Goal: Task Accomplishment & Management: Manage account settings

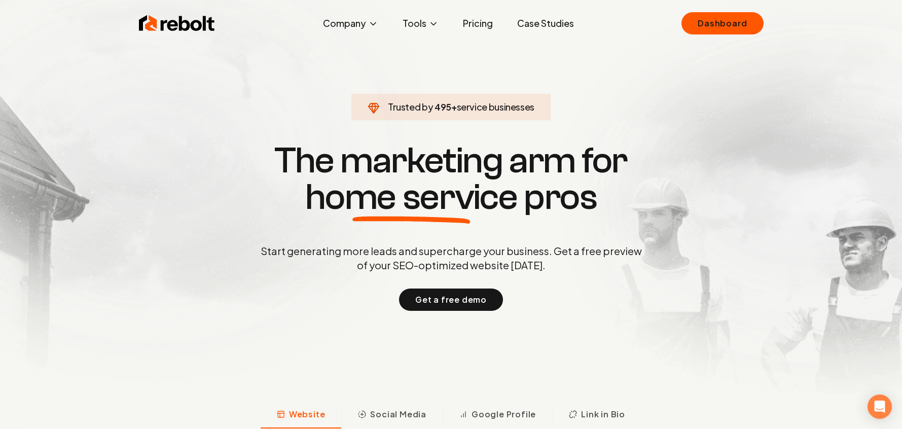
click at [533, 21] on link "Case Studies" at bounding box center [545, 23] width 73 height 20
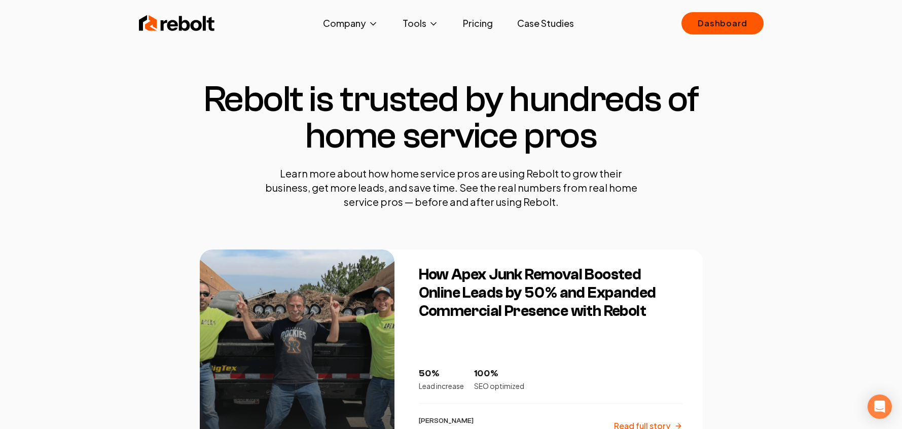
click at [144, 19] on img at bounding box center [177, 23] width 76 height 20
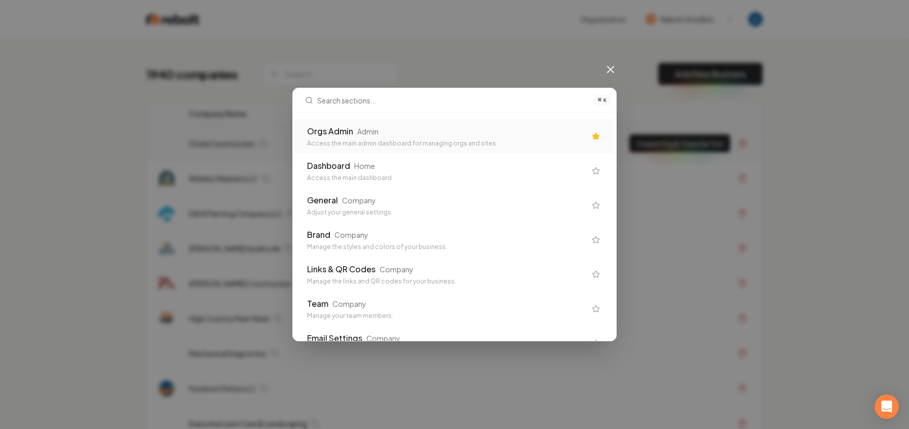
click at [436, 141] on div "Access the main admin dashboard for managing orgs and sites" at bounding box center [446, 143] width 279 height 8
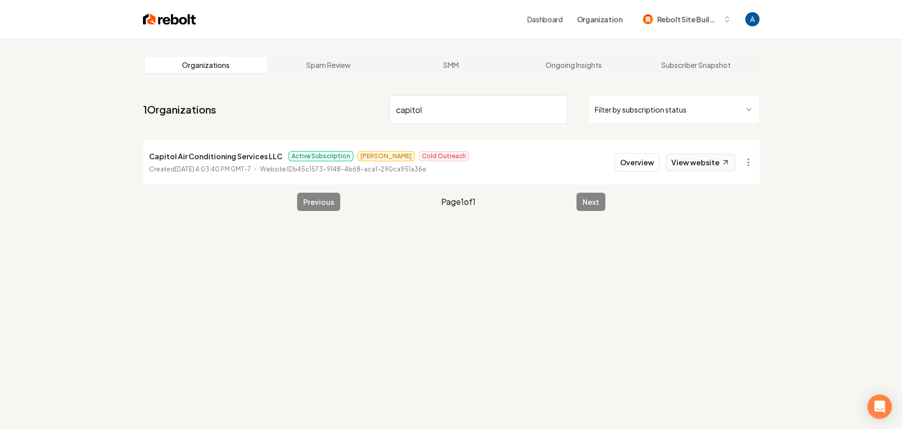
type input "capitol"
click at [688, 160] on link "View website" at bounding box center [699, 162] width 69 height 17
click at [640, 169] on button "Overview" at bounding box center [636, 162] width 45 height 18
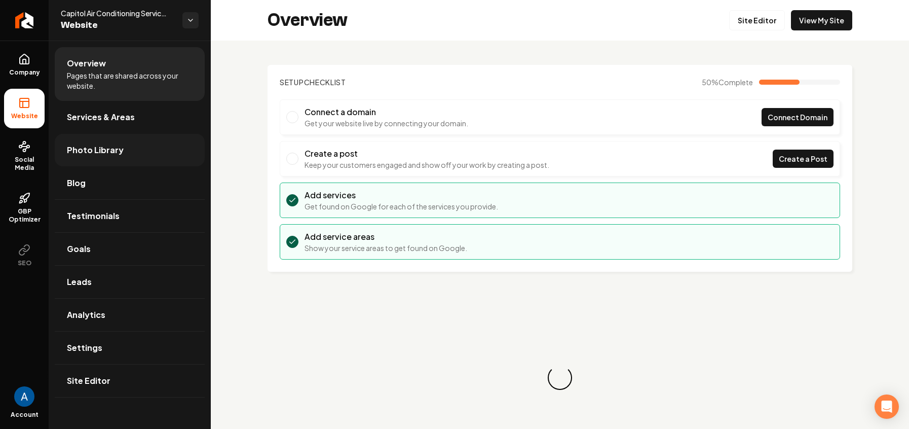
click at [98, 159] on link "Photo Library" at bounding box center [130, 150] width 150 height 32
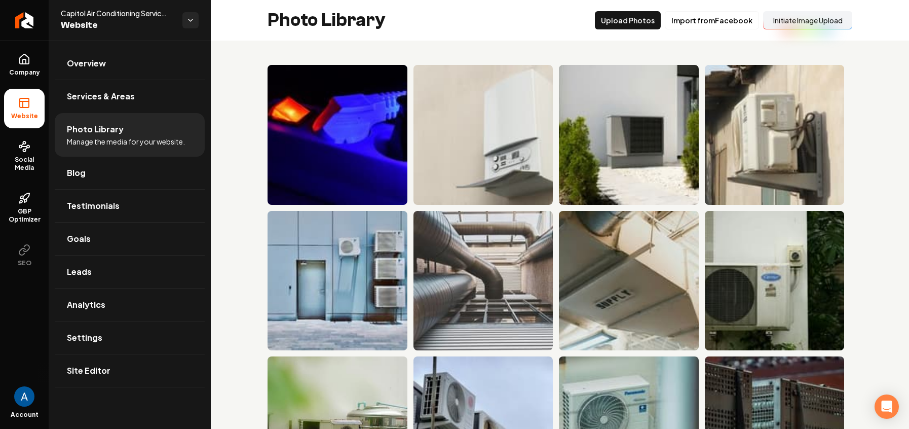
click at [784, 18] on button "Initiate Image Upload" at bounding box center [807, 20] width 89 height 18
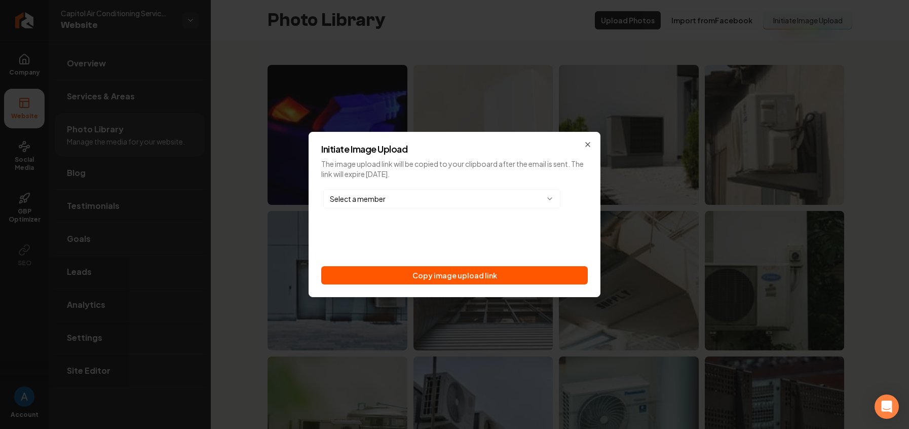
click at [403, 201] on body "Company Website Social Media GBP Optimizer SEO Account Capitol Air Conditioning…" at bounding box center [454, 214] width 909 height 429
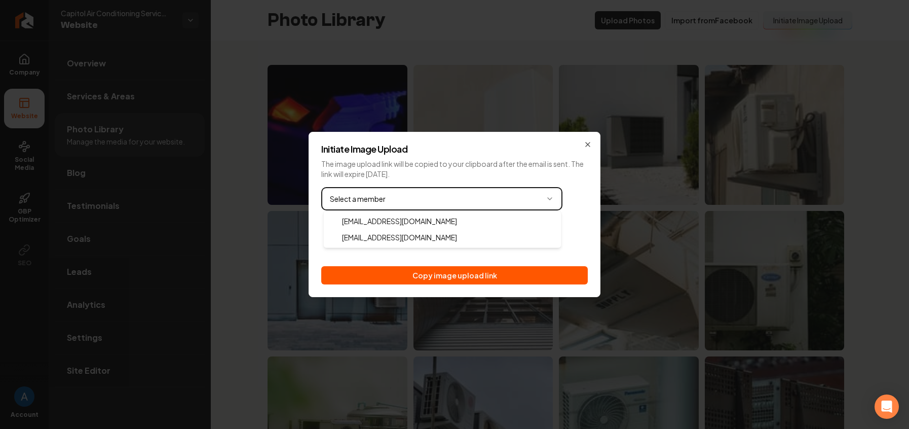
drag, startPoint x: 510, startPoint y: 261, endPoint x: 518, endPoint y: 255, distance: 10.4
click at [510, 261] on body "Company Website Social Media GBP Optimizer SEO Account Capitol Air Conditioning…" at bounding box center [454, 214] width 909 height 429
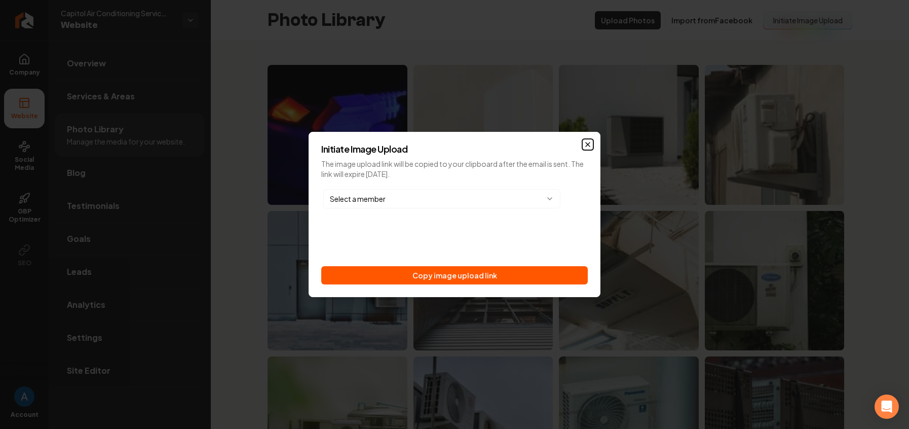
click at [586, 148] on icon "button" at bounding box center [588, 144] width 8 height 8
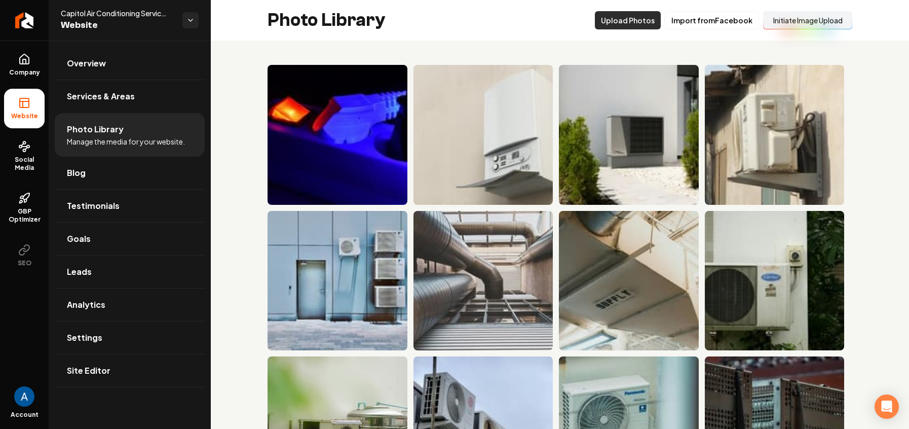
click at [630, 22] on button "Upload Photos" at bounding box center [628, 20] width 66 height 18
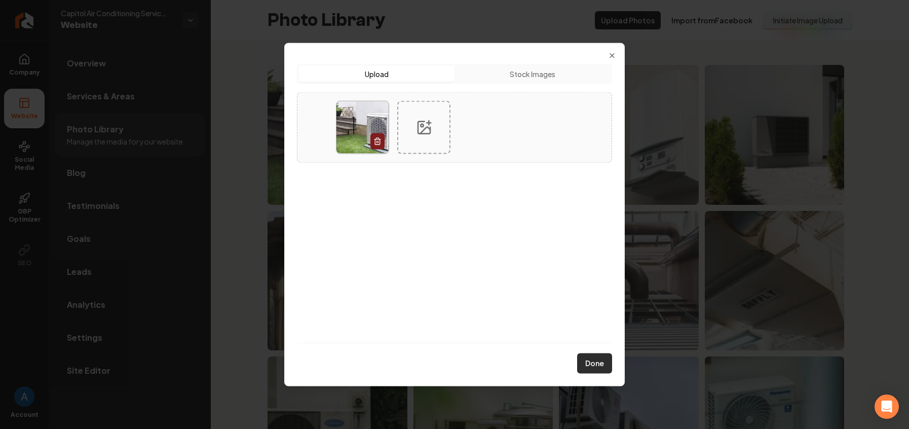
click at [592, 362] on button "Done" at bounding box center [594, 363] width 35 height 20
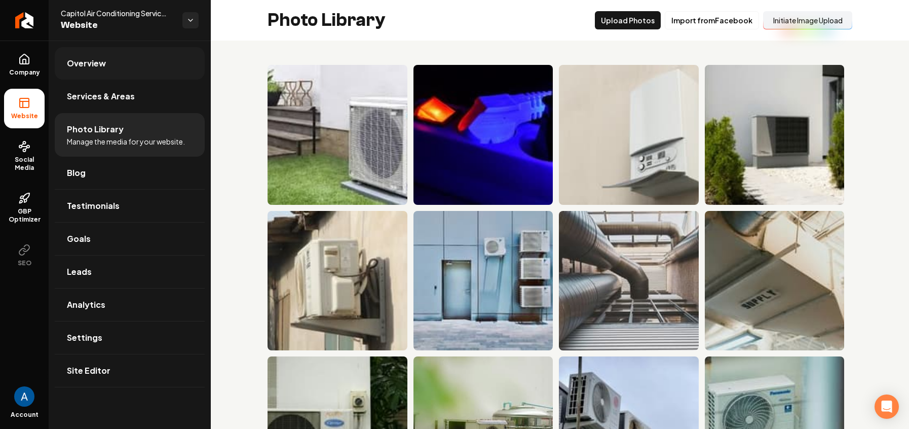
click at [89, 65] on span "Overview" at bounding box center [86, 63] width 39 height 12
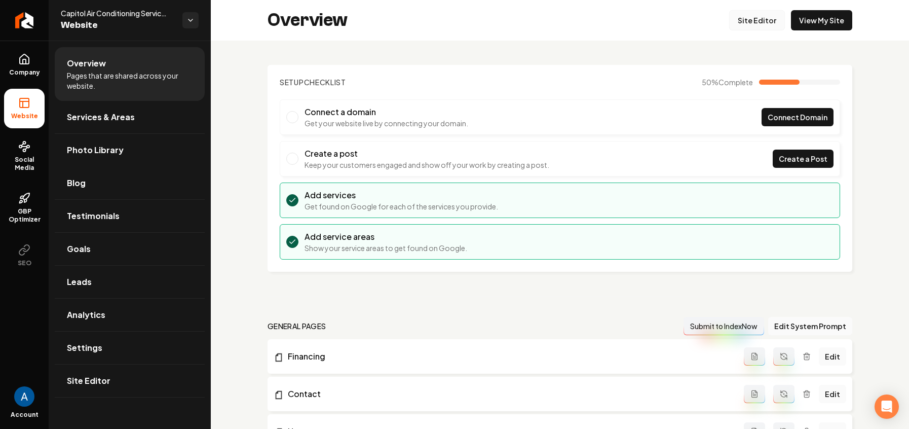
click at [754, 21] on link "Site Editor" at bounding box center [757, 20] width 56 height 20
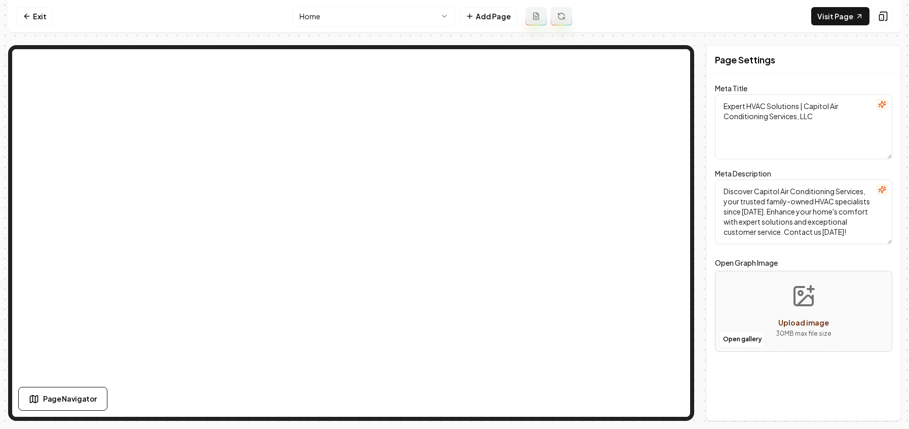
click at [348, 25] on html "Computer Required This feature is only available on a computer. Please switch t…" at bounding box center [454, 214] width 909 height 429
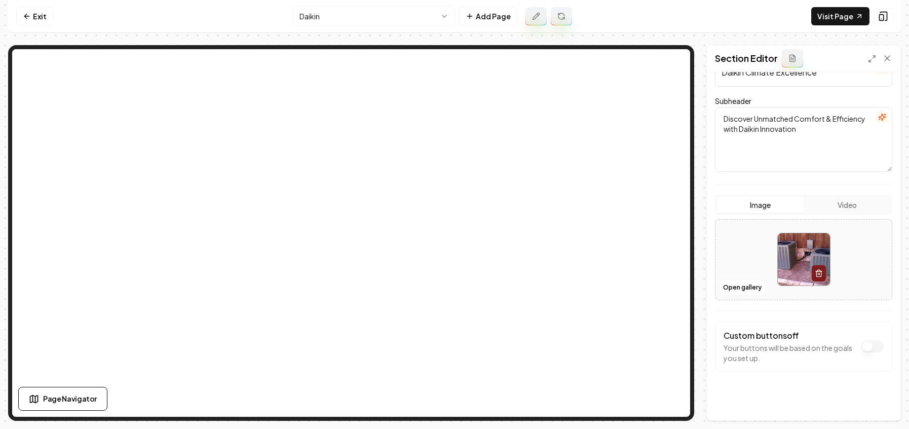
scroll to position [95, 0]
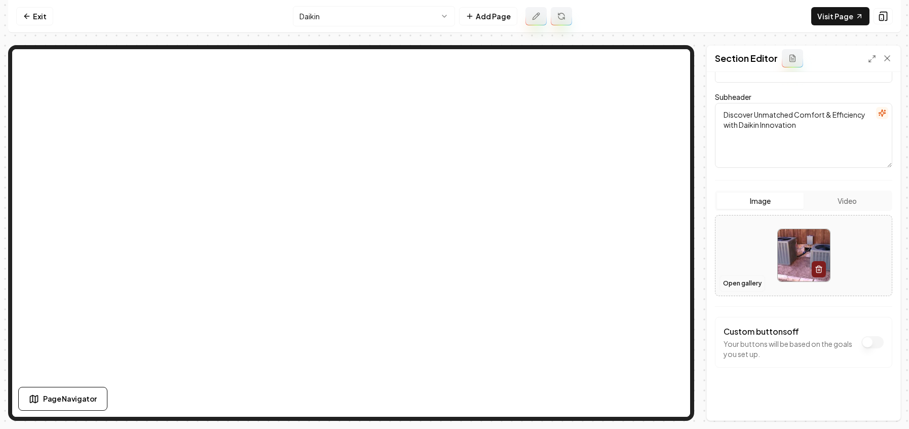
click at [742, 284] on button "Open gallery" at bounding box center [743, 283] width 46 height 16
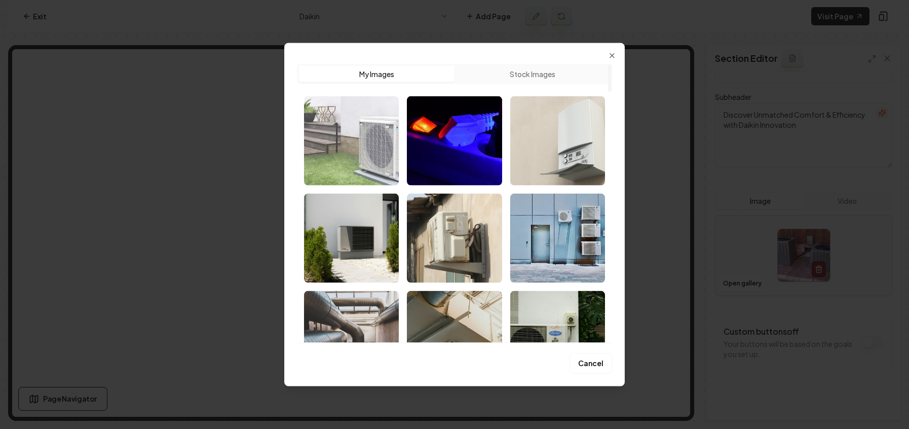
click at [358, 146] on img "Select image image_689a6a535c7cd75eb876f9ea.jpeg" at bounding box center [351, 140] width 95 height 89
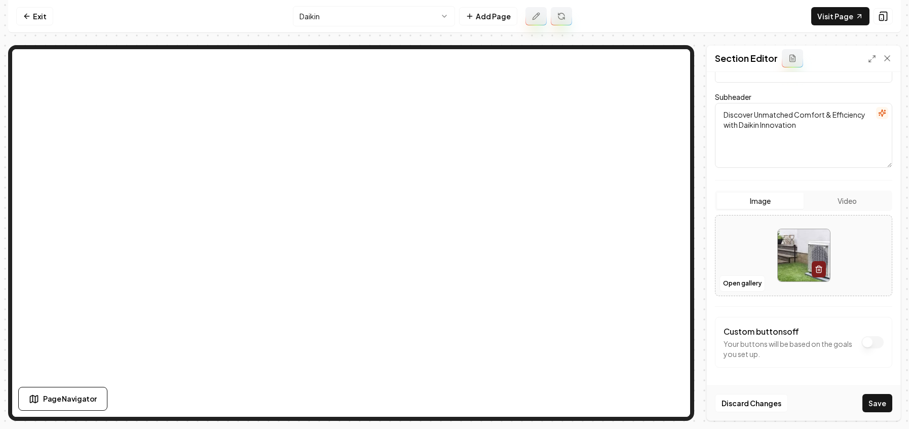
click at [881, 404] on button "Save" at bounding box center [878, 403] width 30 height 18
click at [34, 18] on link "Exit" at bounding box center [34, 16] width 37 height 18
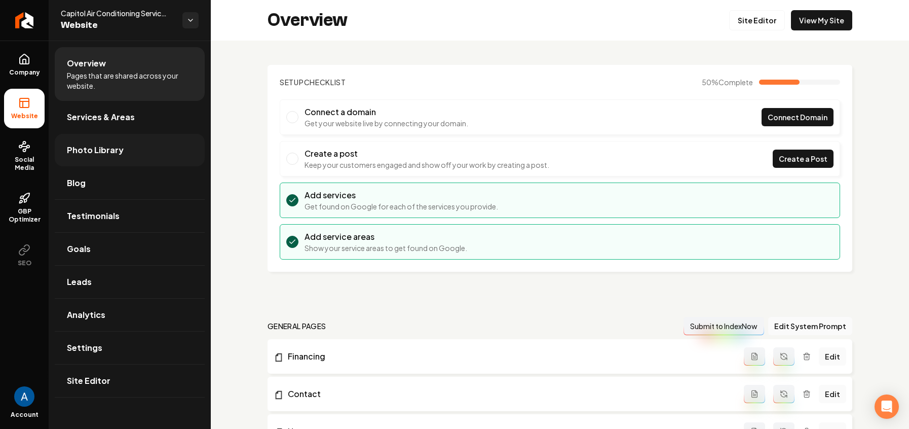
click at [89, 153] on span "Photo Library" at bounding box center [95, 150] width 57 height 12
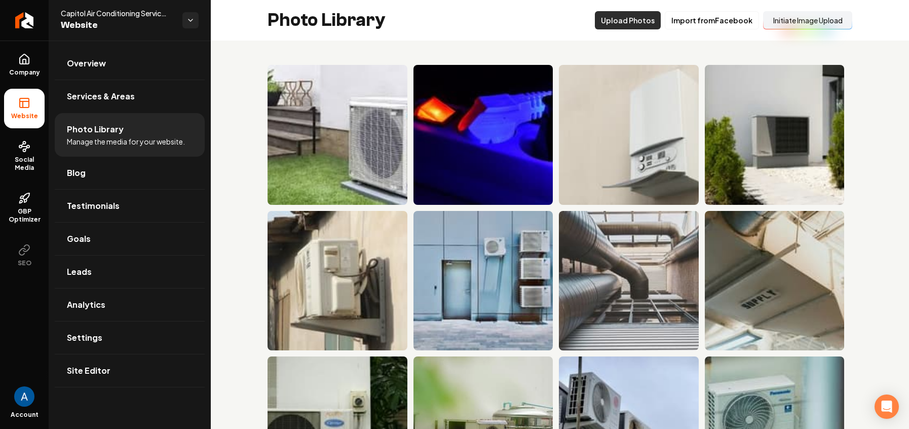
click at [622, 26] on button "Upload Photos" at bounding box center [628, 20] width 66 height 18
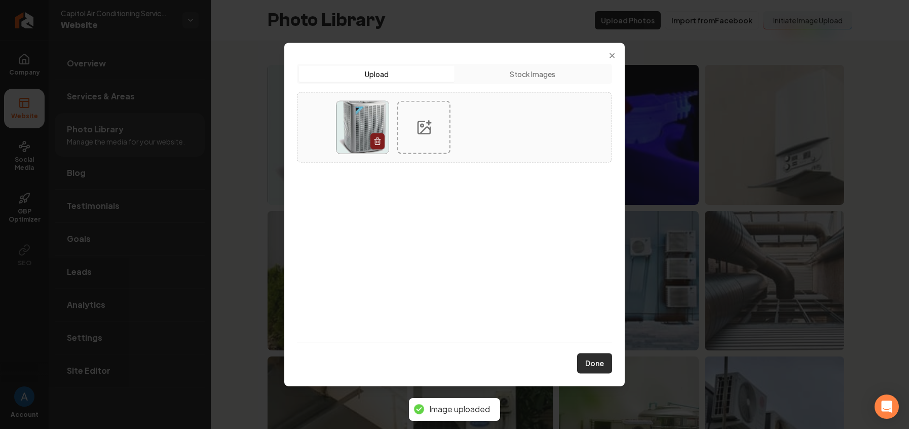
click at [600, 367] on button "Done" at bounding box center [594, 363] width 35 height 20
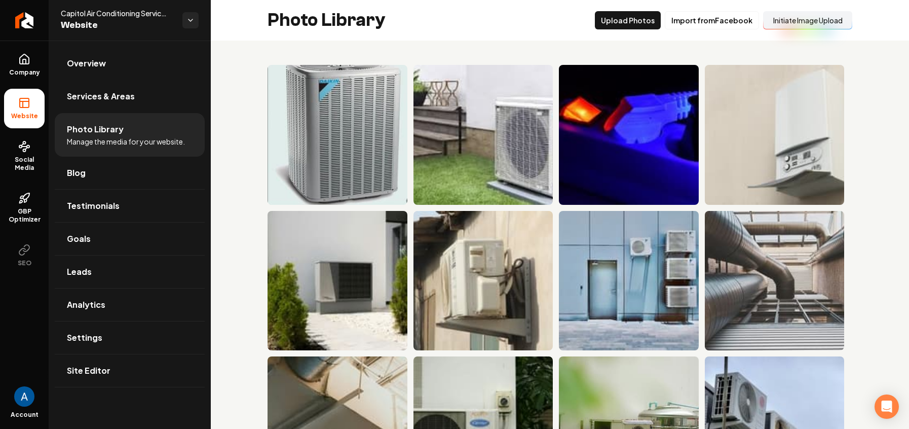
click at [97, 69] on link "Overview" at bounding box center [130, 63] width 150 height 32
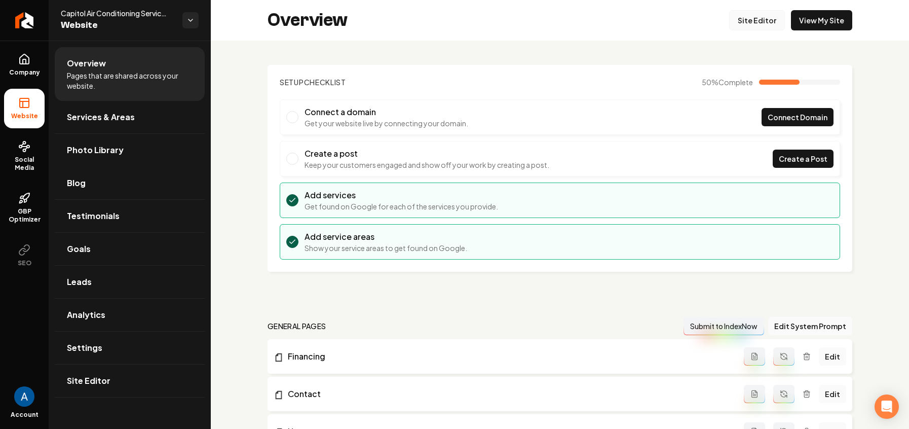
click at [732, 24] on link "Site Editor" at bounding box center [757, 20] width 56 height 20
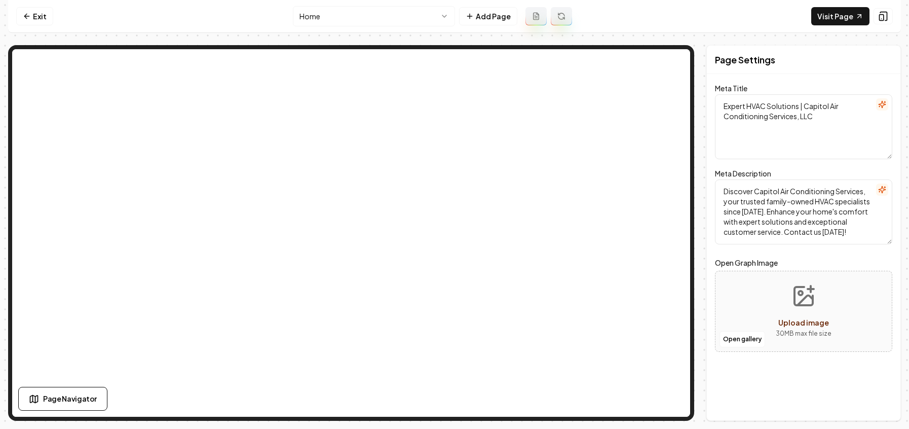
click at [385, 15] on html "Computer Required This feature is only available on a computer. Please switch t…" at bounding box center [454, 214] width 909 height 429
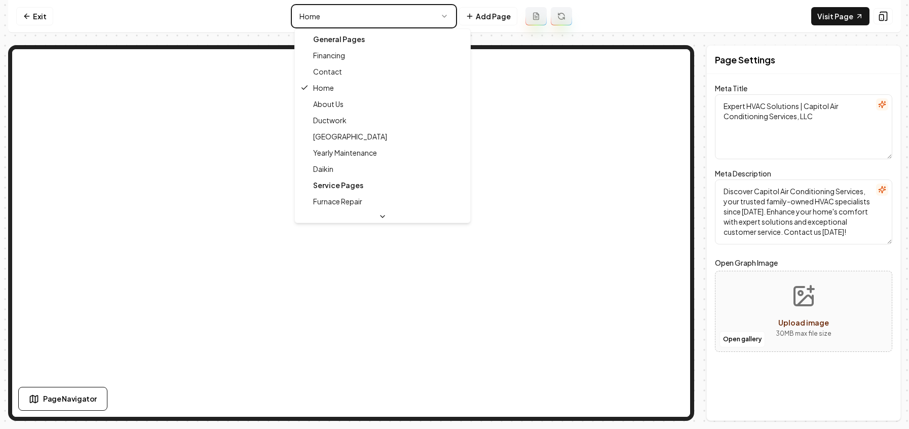
type textarea "HVAC Services & Maintenance in Georgetown | Capitol Air Conditioning"
type textarea "Capitol Air Conditioning Services, LLC in Georgetown offers expert HVAC repair …"
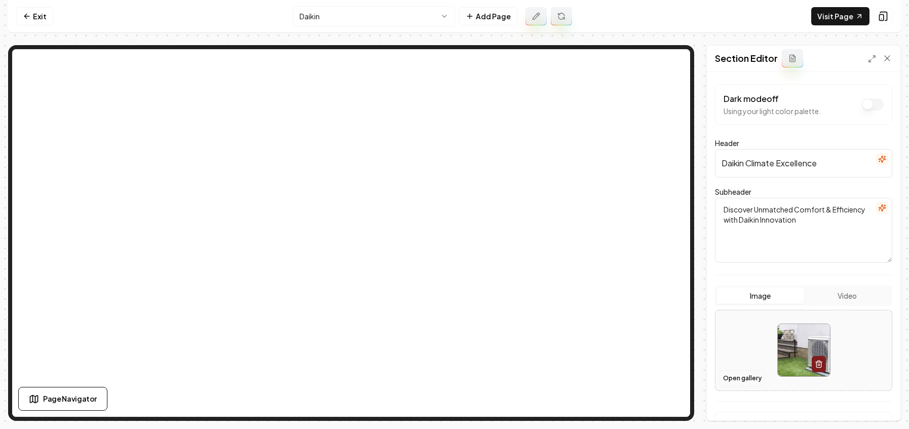
click at [746, 377] on button "Open gallery" at bounding box center [743, 378] width 46 height 16
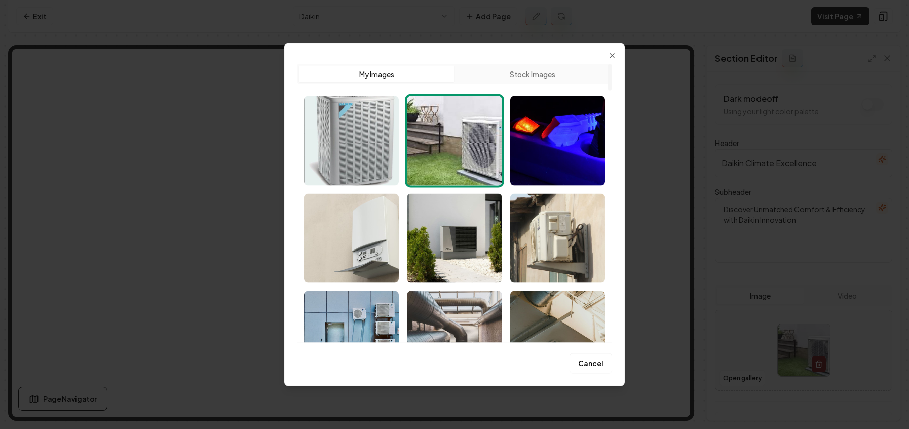
click at [355, 143] on img "Select image image_689a6adb5c7cd75eb87b4203.jpeg" at bounding box center [351, 140] width 95 height 89
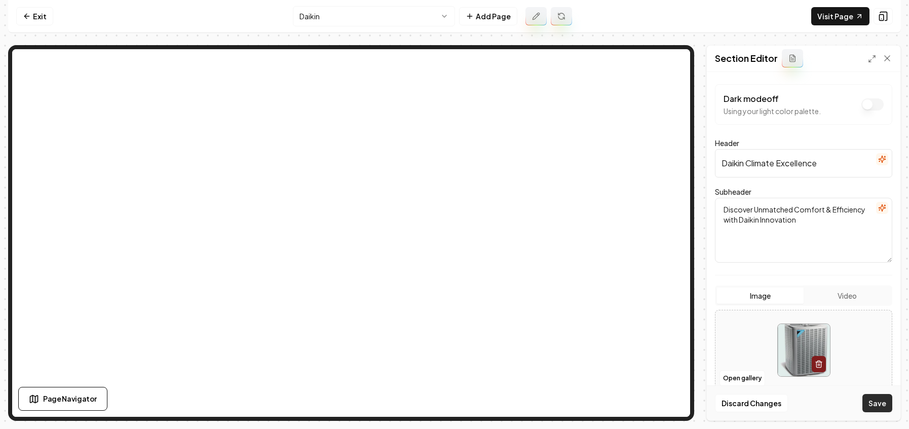
click at [873, 404] on button "Save" at bounding box center [878, 403] width 30 height 18
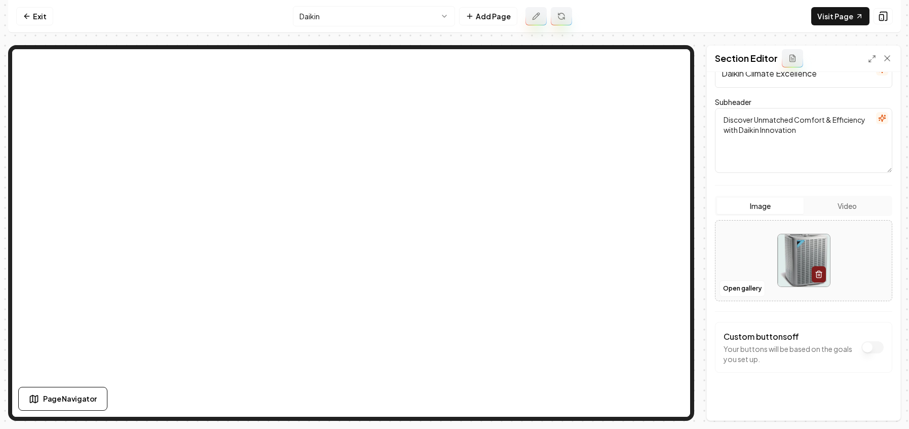
scroll to position [95, 0]
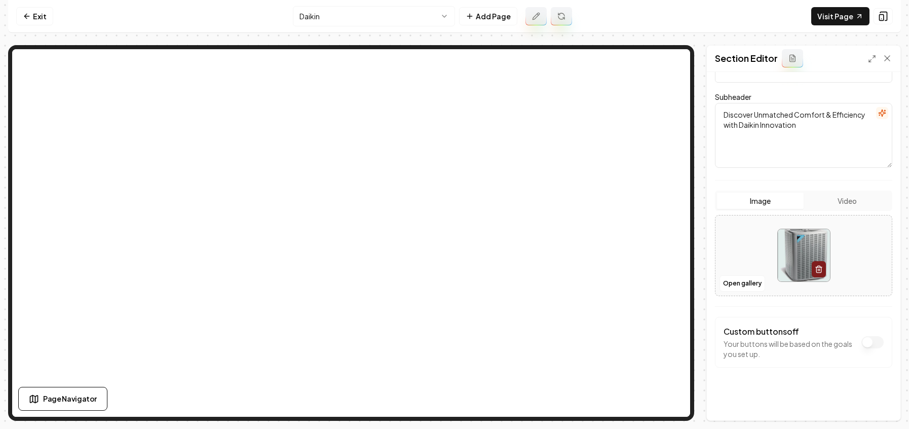
click at [398, 15] on html "Computer Required This feature is only available on a computer. Please switch t…" at bounding box center [454, 214] width 909 height 429
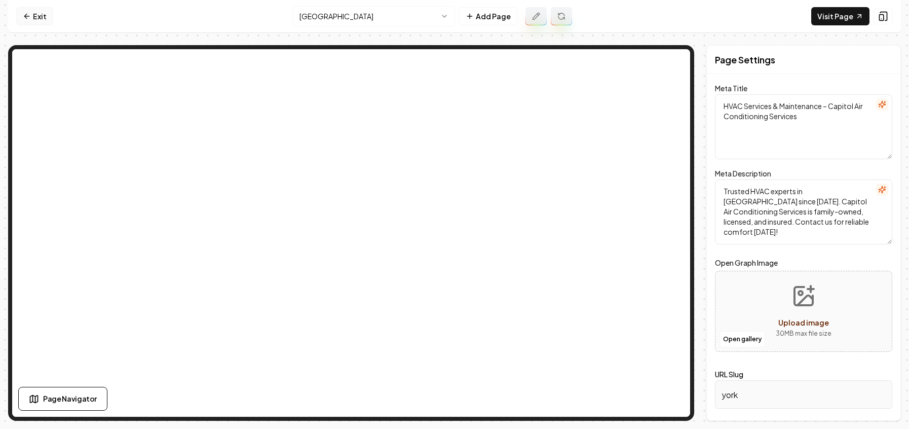
click at [36, 10] on link "Exit" at bounding box center [34, 16] width 37 height 18
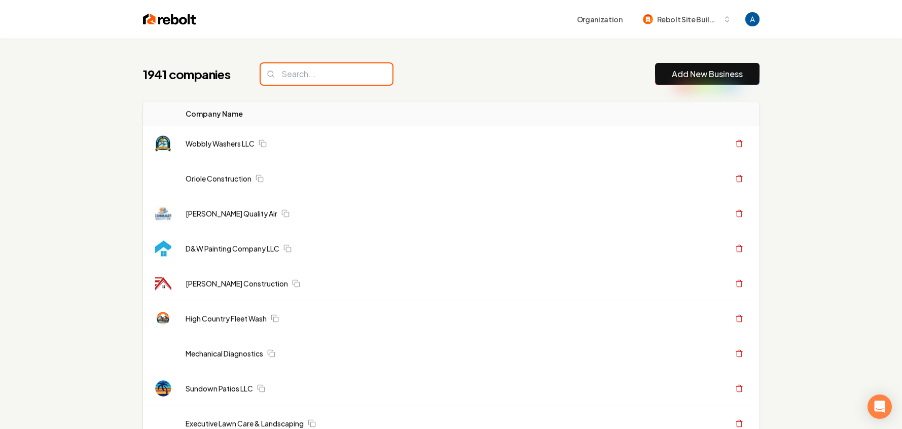
click at [298, 70] on input "search" at bounding box center [326, 73] width 132 height 21
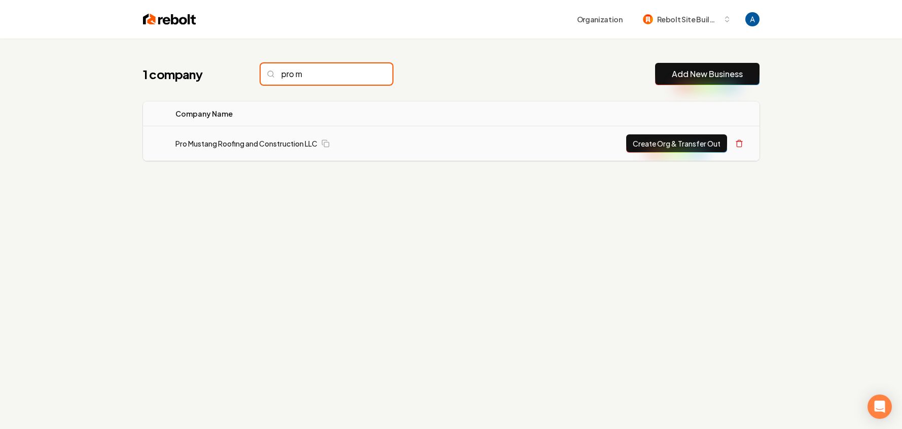
type input "pro m"
click at [208, 136] on td "Pro Mustang Roofing and Construction LLC" at bounding box center [329, 143] width 324 height 35
click at [210, 140] on link "Pro Mustang Roofing and Construction LLC" at bounding box center [246, 143] width 142 height 10
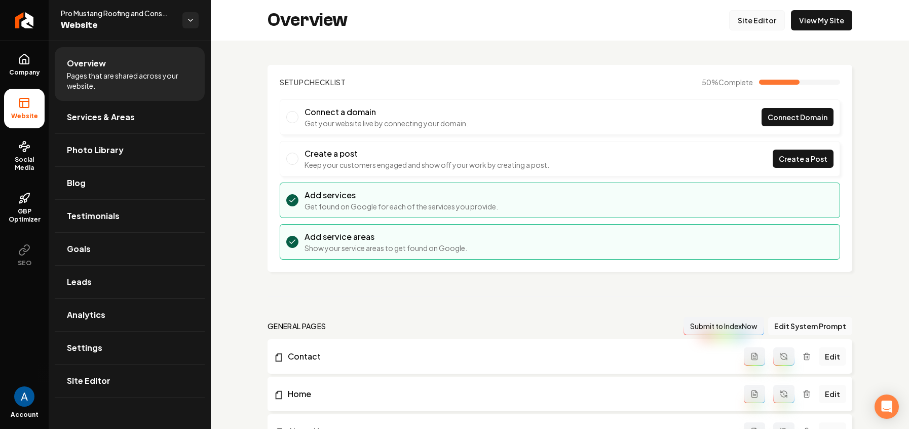
click at [742, 14] on link "Site Editor" at bounding box center [757, 20] width 56 height 20
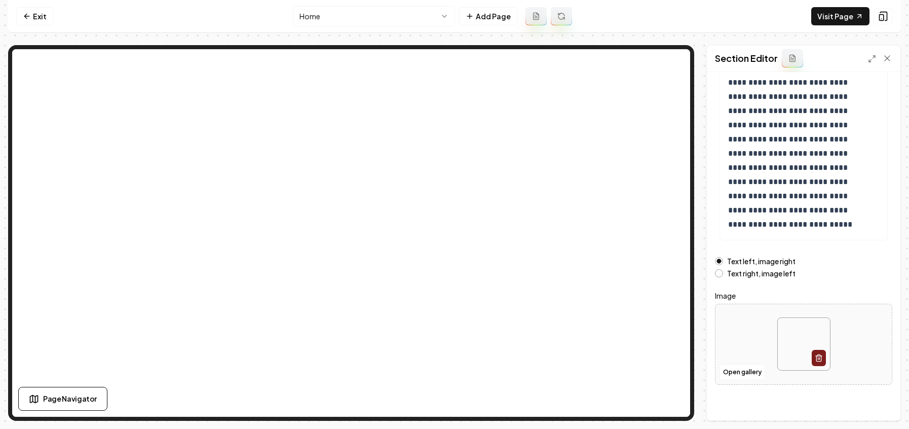
scroll to position [119, 0]
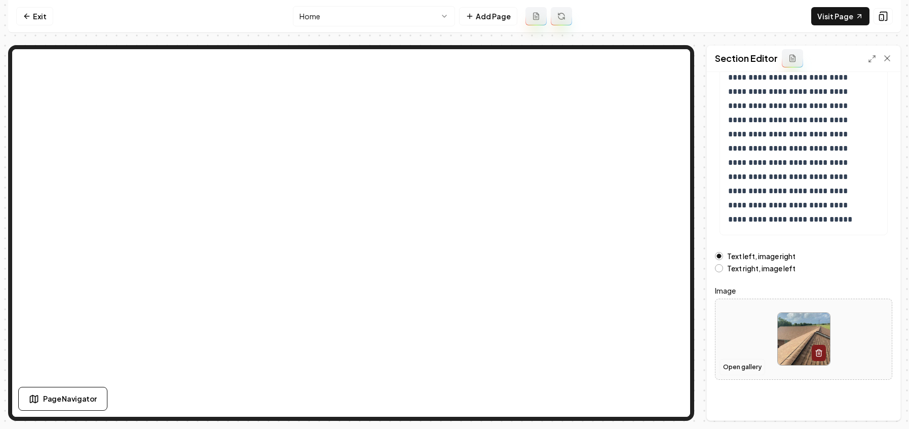
click at [741, 369] on button "Open gallery" at bounding box center [743, 367] width 46 height 16
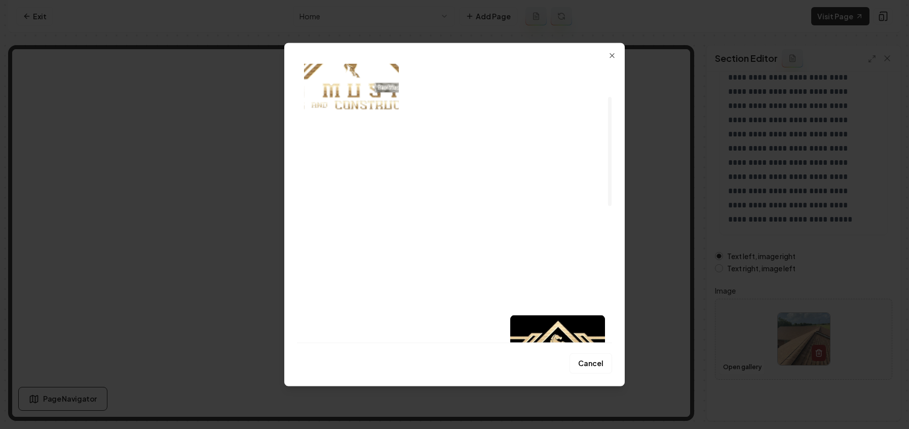
scroll to position [84, 0]
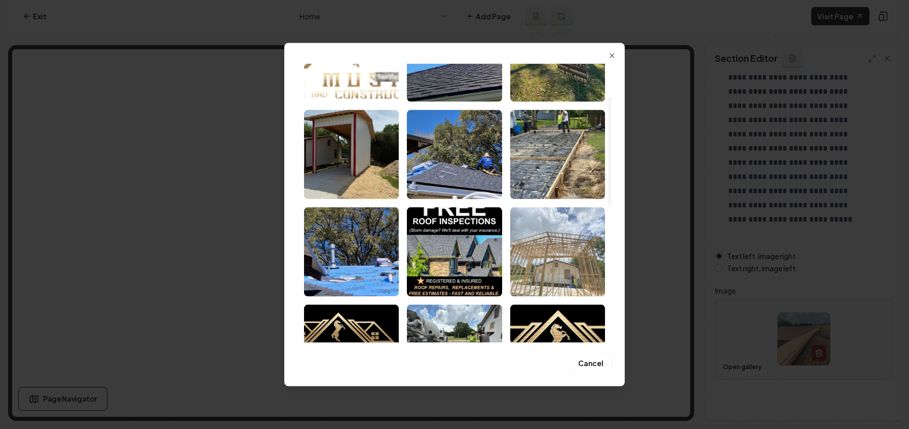
click at [553, 248] on img "Select image image_689a6a555c7cd75eb8771e28.jpeg" at bounding box center [557, 251] width 95 height 89
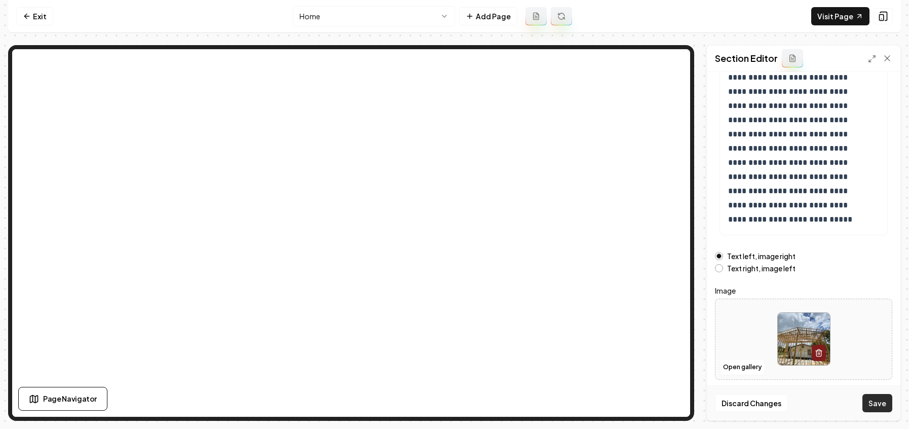
click at [876, 397] on button "Save" at bounding box center [878, 403] width 30 height 18
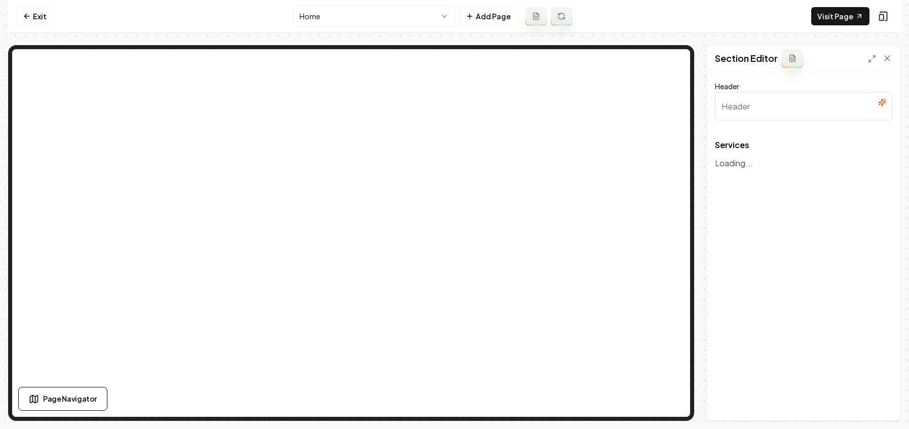
type input "Our Roofing Services"
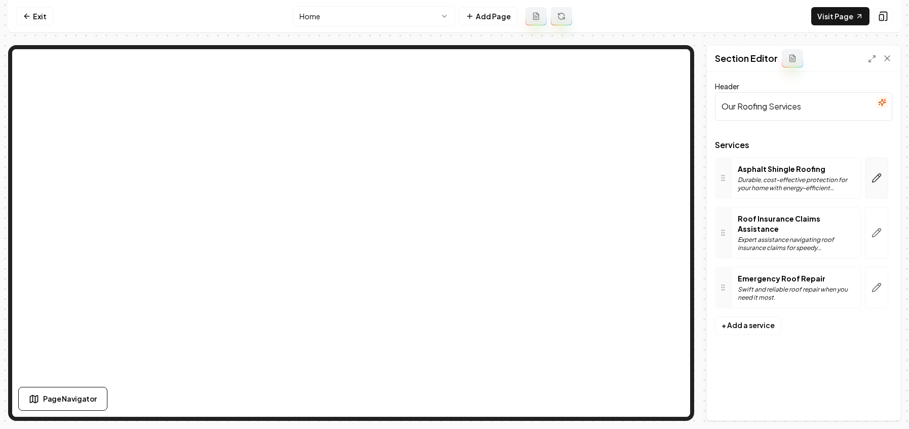
click at [874, 183] on button "button" at bounding box center [876, 178] width 23 height 42
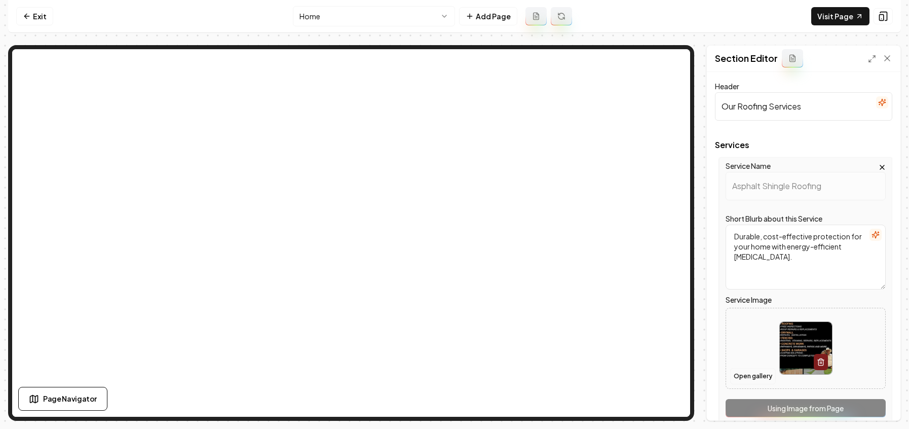
click at [750, 378] on button "Open gallery" at bounding box center [753, 376] width 46 height 16
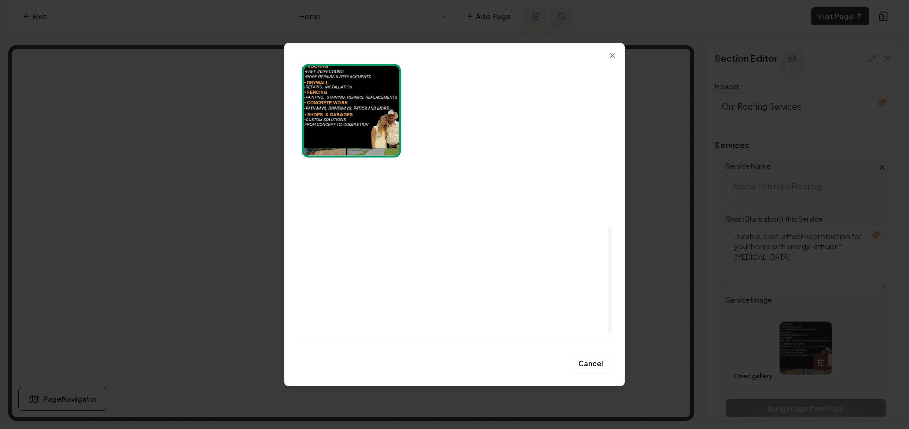
scroll to position [428, 0]
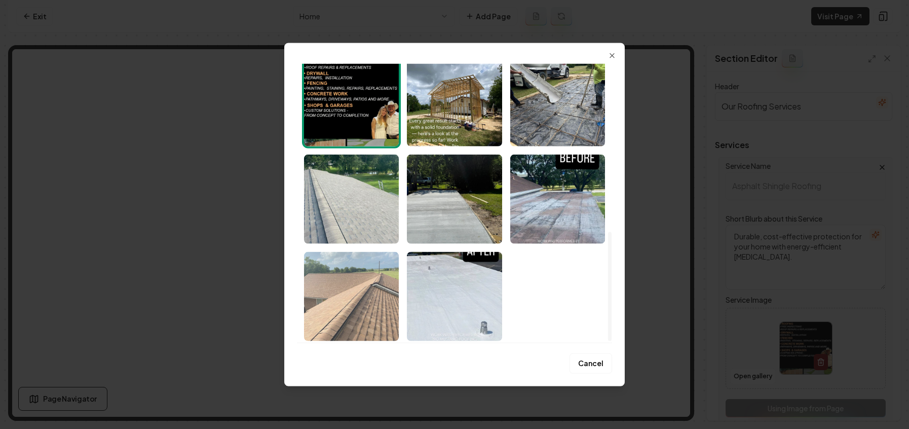
click at [354, 306] on img "Select image image_689a6a545c7cd75eb8771460.jpeg" at bounding box center [351, 296] width 95 height 89
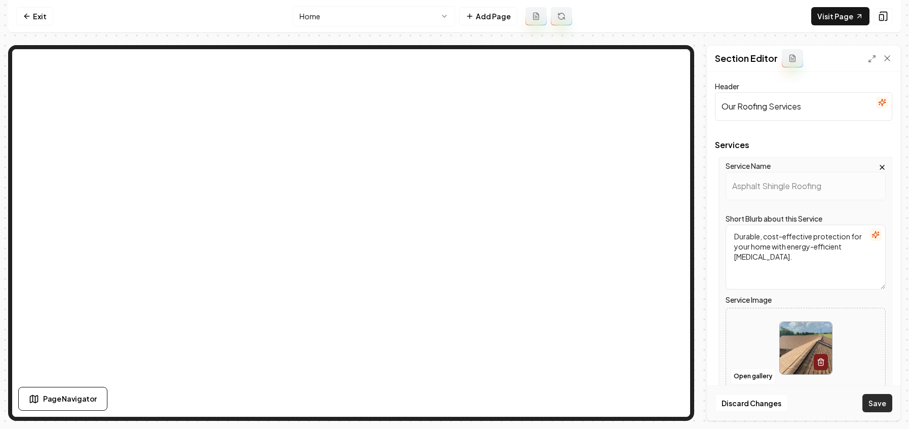
click at [884, 409] on button "Save" at bounding box center [878, 403] width 30 height 18
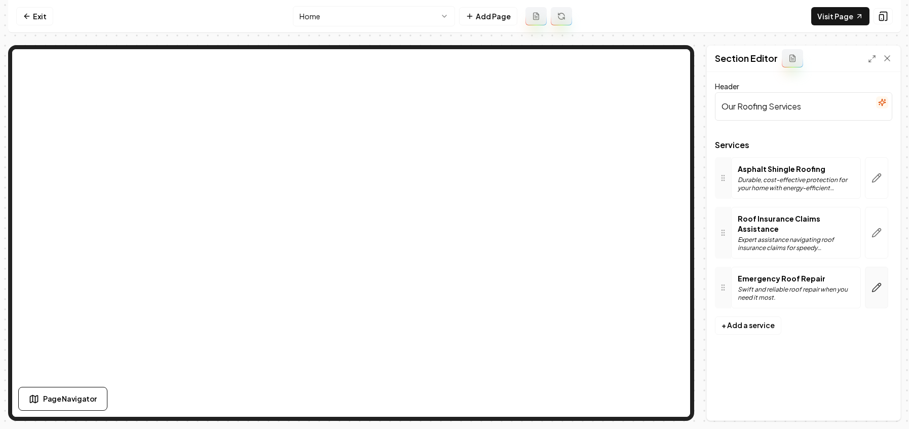
click at [868, 283] on button "button" at bounding box center [876, 288] width 23 height 42
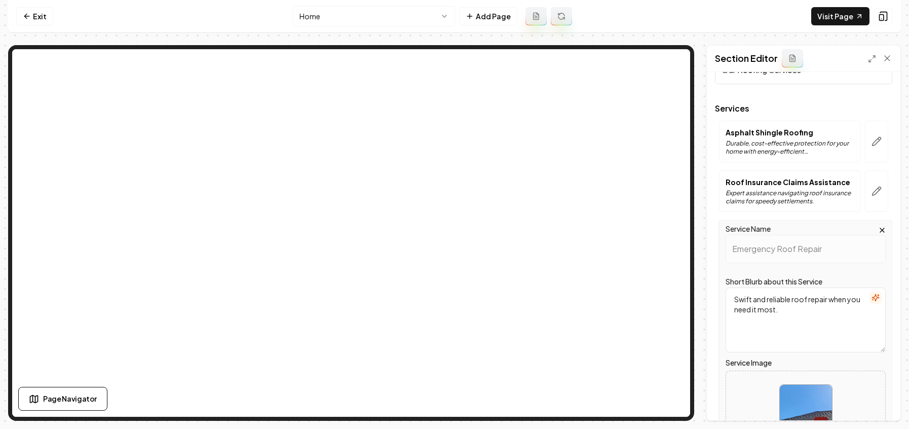
scroll to position [149, 0]
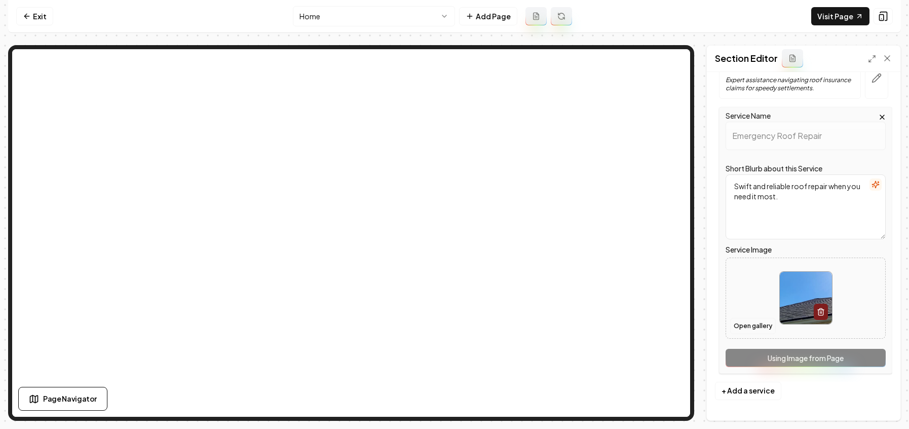
click at [754, 328] on button "Open gallery" at bounding box center [753, 326] width 46 height 16
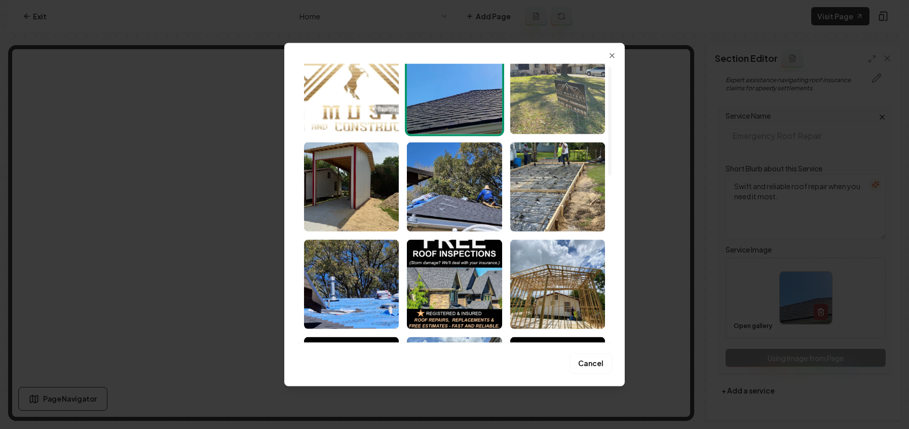
scroll to position [72, 0]
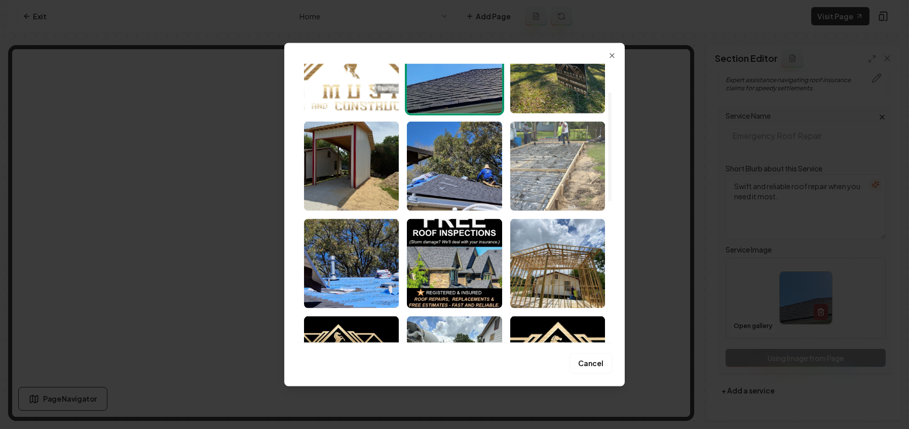
click at [574, 190] on img "Select image image_689a6a555c7cd75eb8771ffe.jpeg" at bounding box center [557, 166] width 95 height 89
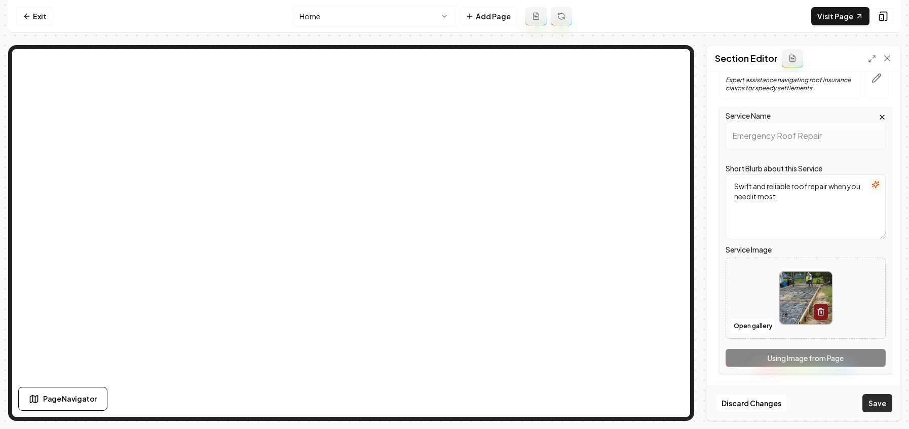
click at [879, 407] on button "Save" at bounding box center [878, 403] width 30 height 18
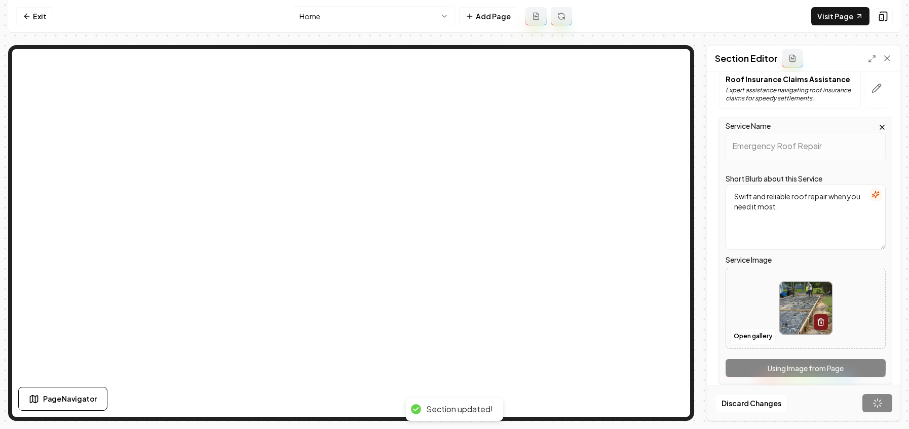
scroll to position [0, 0]
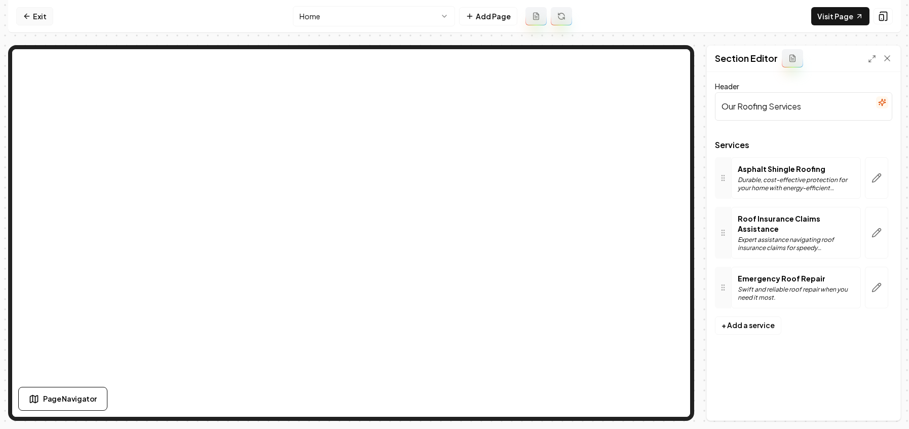
click at [32, 11] on link "Exit" at bounding box center [34, 16] width 37 height 18
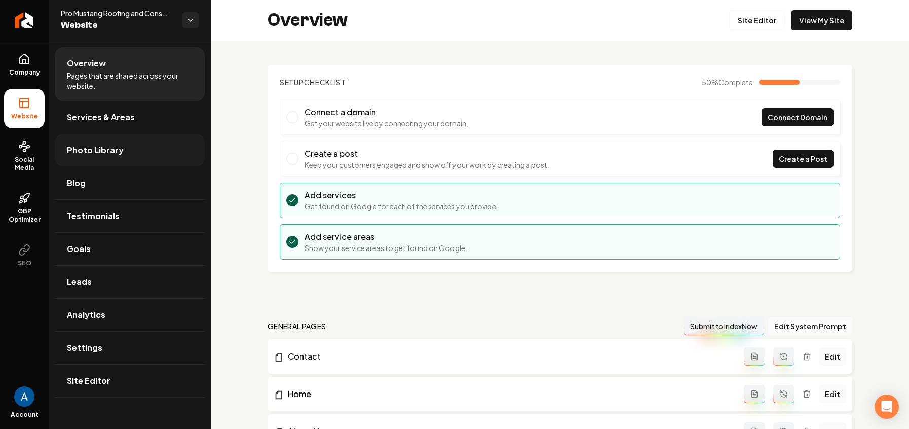
click at [102, 151] on span "Photo Library" at bounding box center [95, 150] width 57 height 12
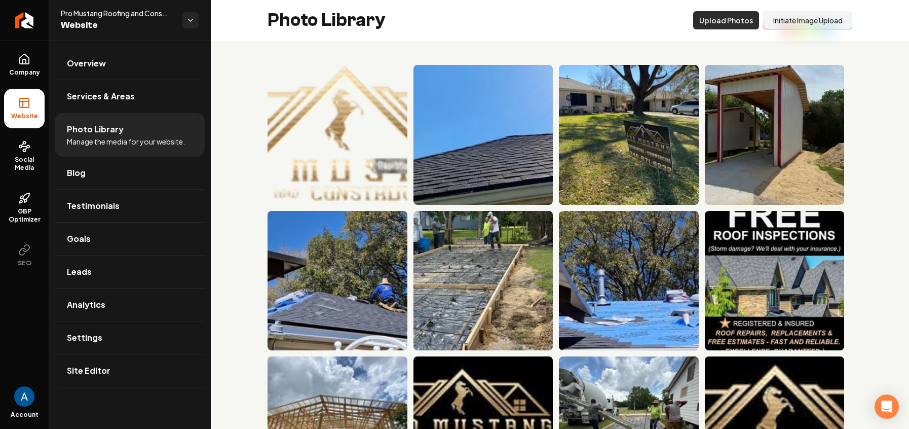
click at [712, 22] on button "Upload Photos" at bounding box center [726, 20] width 66 height 18
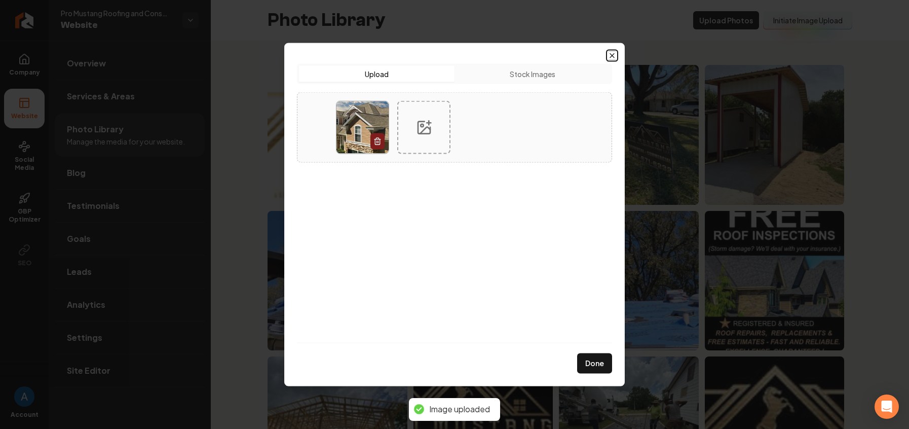
click at [611, 57] on icon "button" at bounding box center [612, 56] width 8 height 8
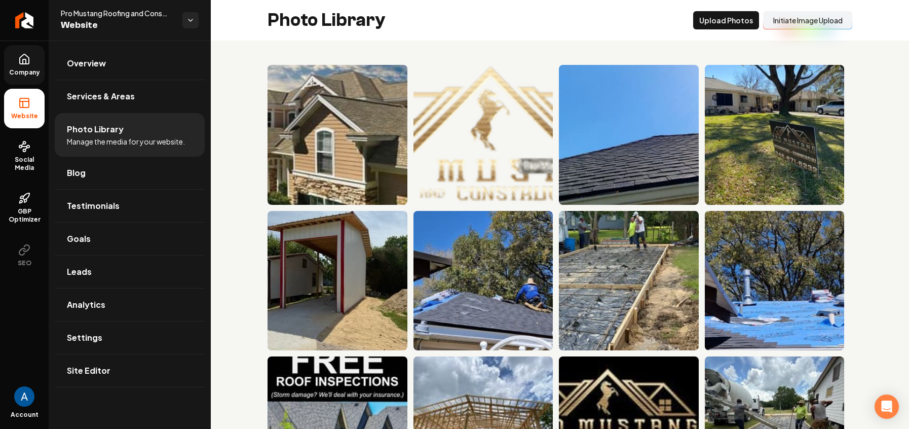
click at [22, 67] on link "Company" at bounding box center [24, 65] width 41 height 40
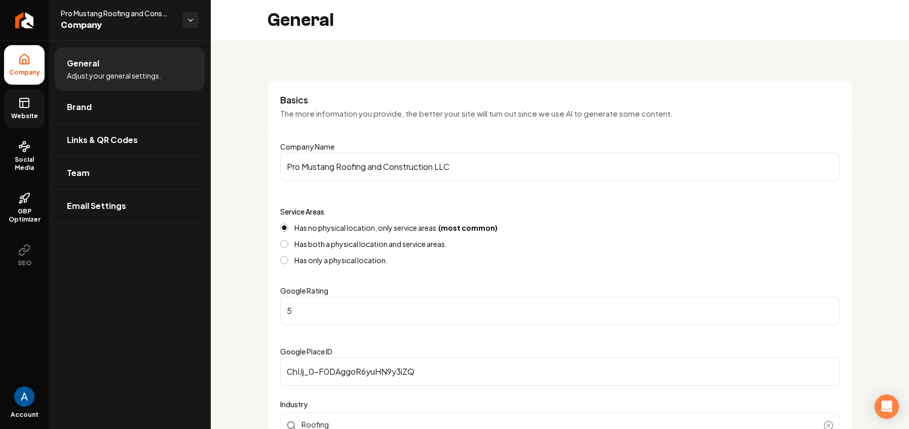
click at [24, 113] on span "Website" at bounding box center [24, 116] width 35 height 8
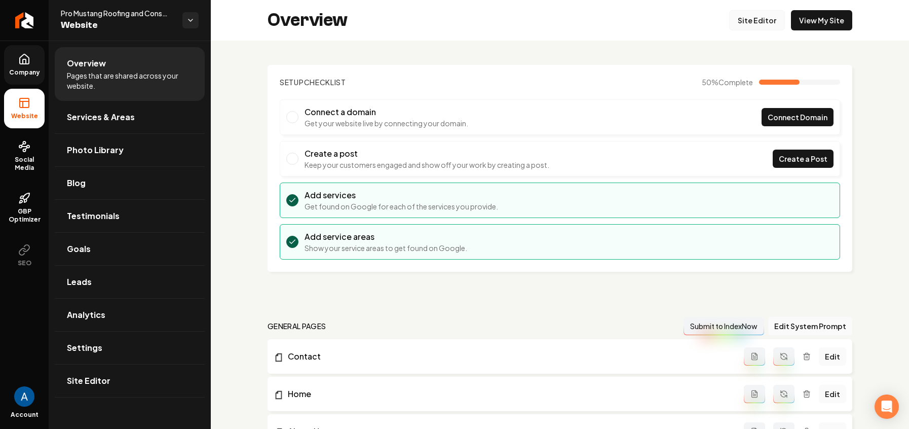
click at [744, 17] on link "Site Editor" at bounding box center [757, 20] width 56 height 20
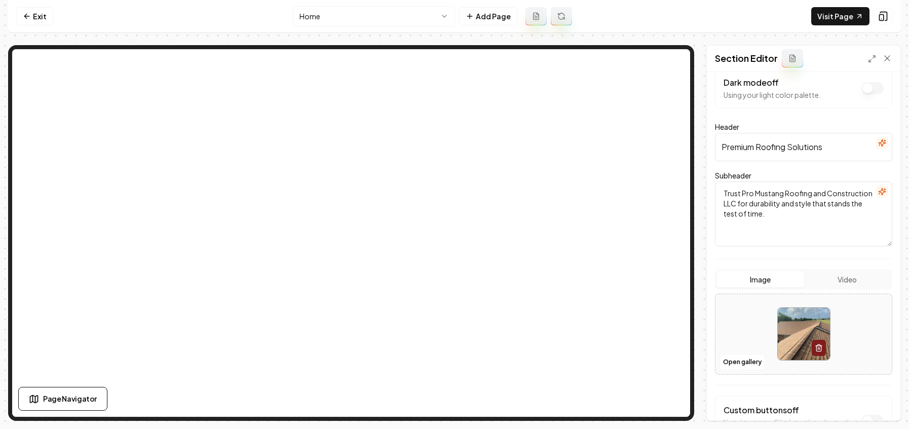
scroll to position [78, 0]
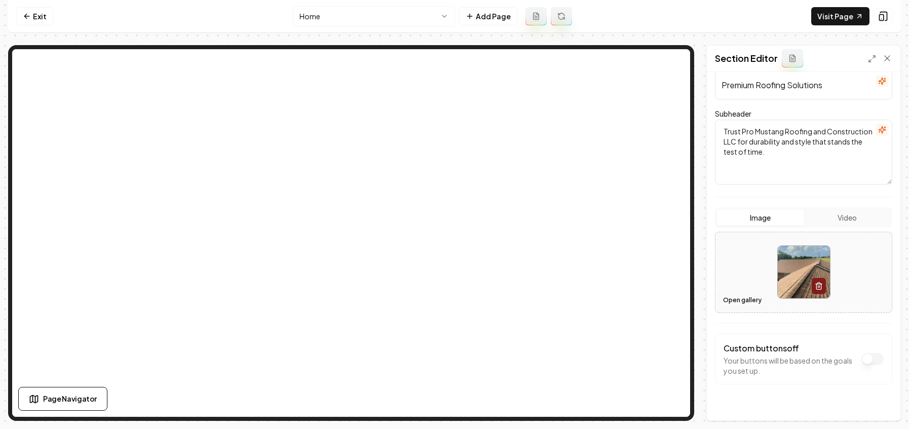
click at [748, 293] on button "Open gallery" at bounding box center [743, 300] width 46 height 16
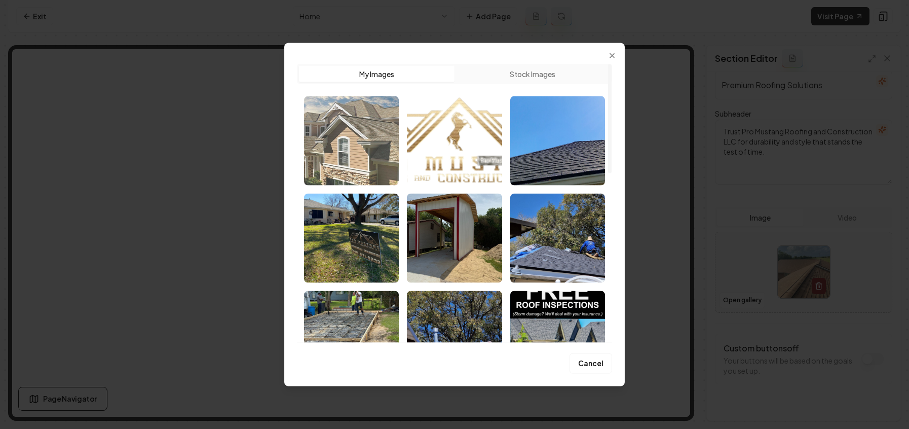
click at [350, 159] on img "Select image image_689a6c1c5c7cd75eb880f622.jpg" at bounding box center [351, 140] width 95 height 89
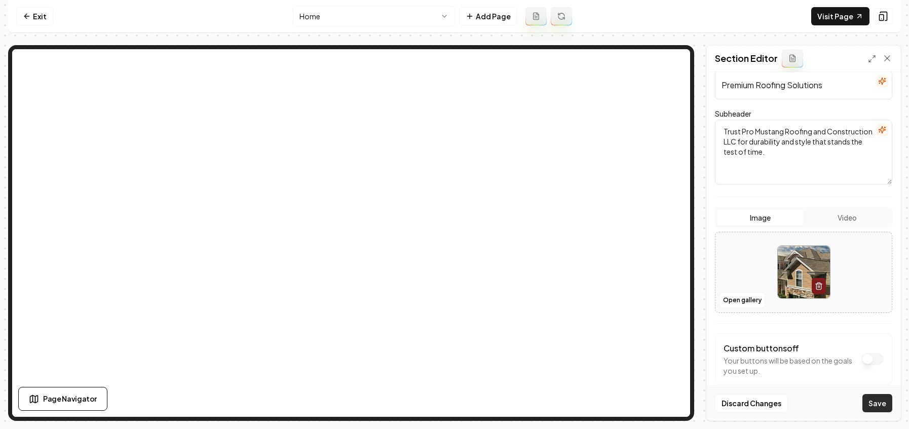
click at [885, 405] on button "Save" at bounding box center [878, 403] width 30 height 18
click at [27, 22] on link "Exit" at bounding box center [34, 16] width 37 height 18
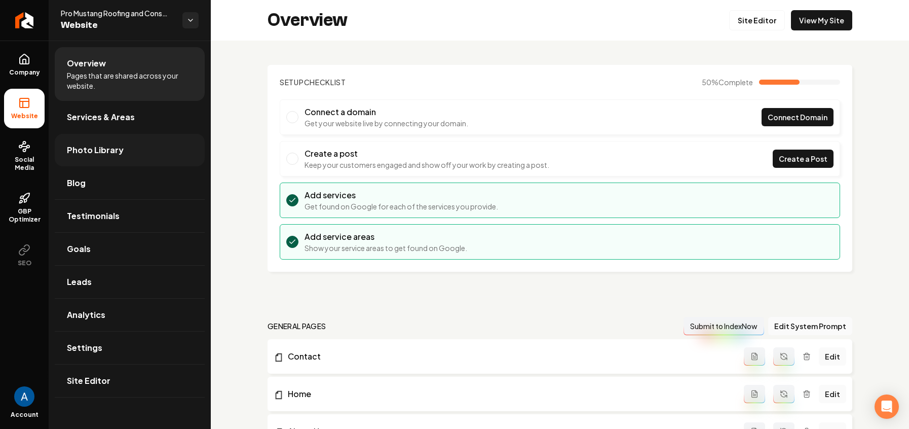
click at [86, 153] on span "Photo Library" at bounding box center [95, 150] width 57 height 12
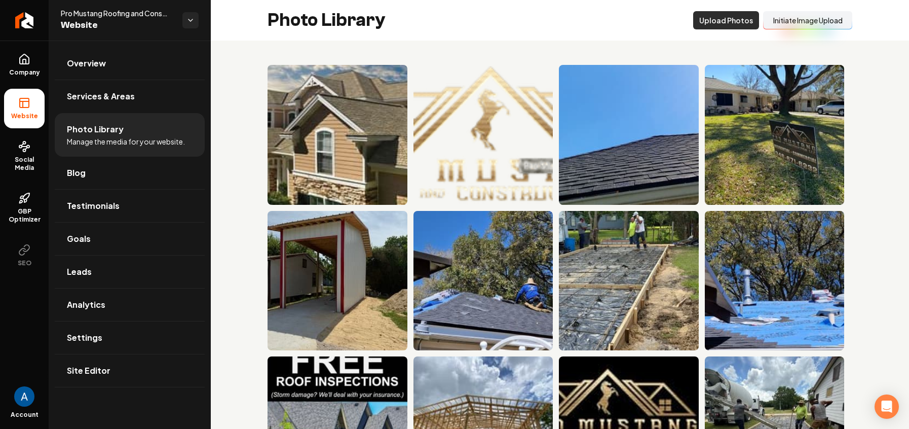
click at [705, 16] on button "Upload Photos" at bounding box center [726, 20] width 66 height 18
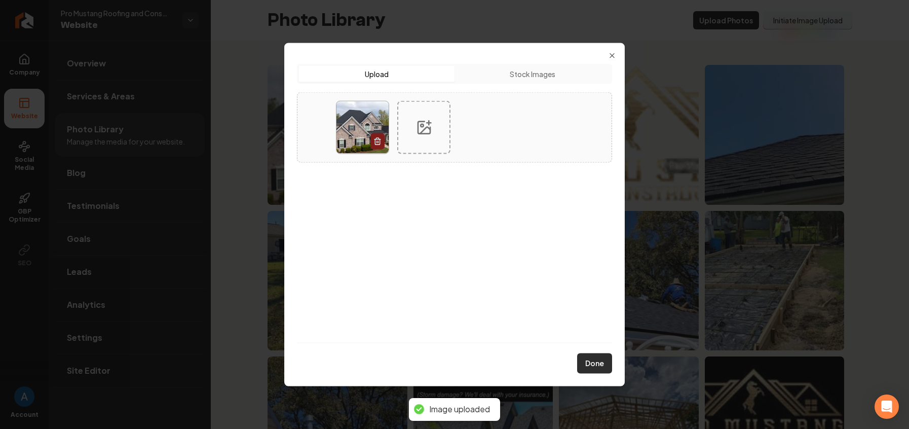
click at [602, 365] on button "Done" at bounding box center [594, 363] width 35 height 20
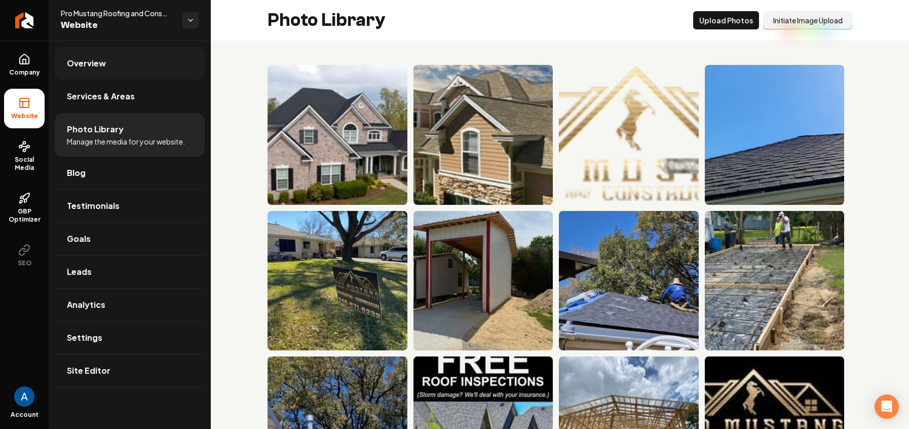
click at [84, 67] on span "Overview" at bounding box center [86, 63] width 39 height 12
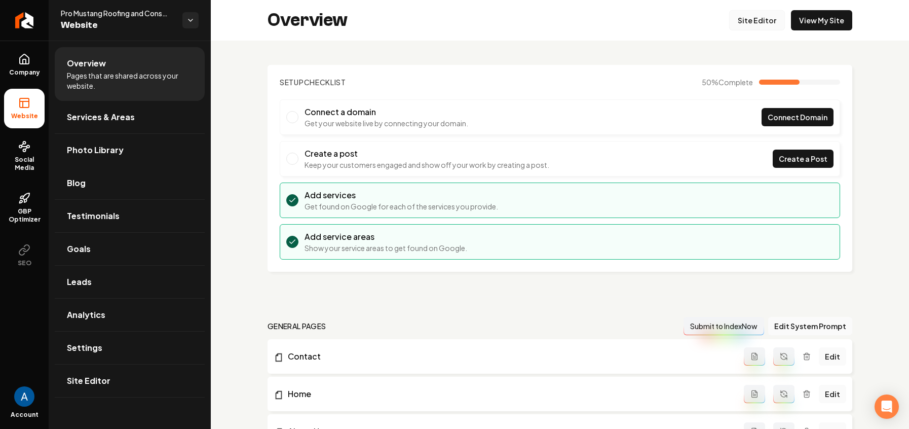
click at [763, 16] on link "Site Editor" at bounding box center [757, 20] width 56 height 20
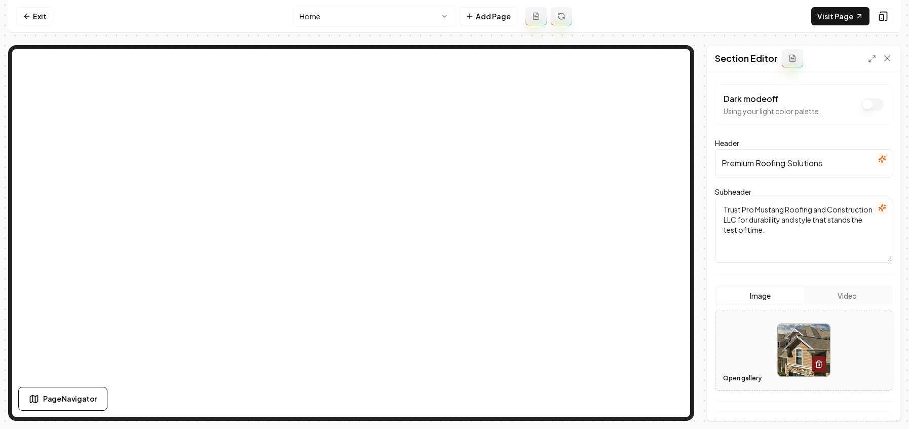
click at [744, 376] on button "Open gallery" at bounding box center [743, 378] width 46 height 16
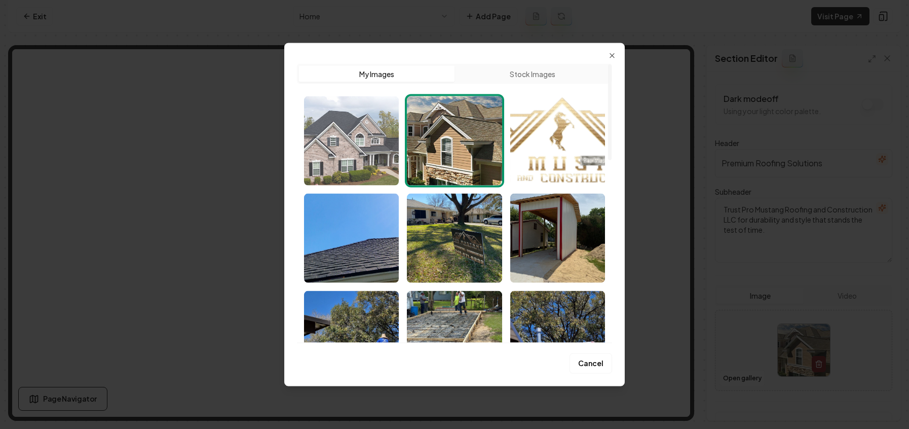
click at [341, 153] on img "Select image image_689a6c635c7cd75eb882550b.jpg" at bounding box center [351, 140] width 95 height 89
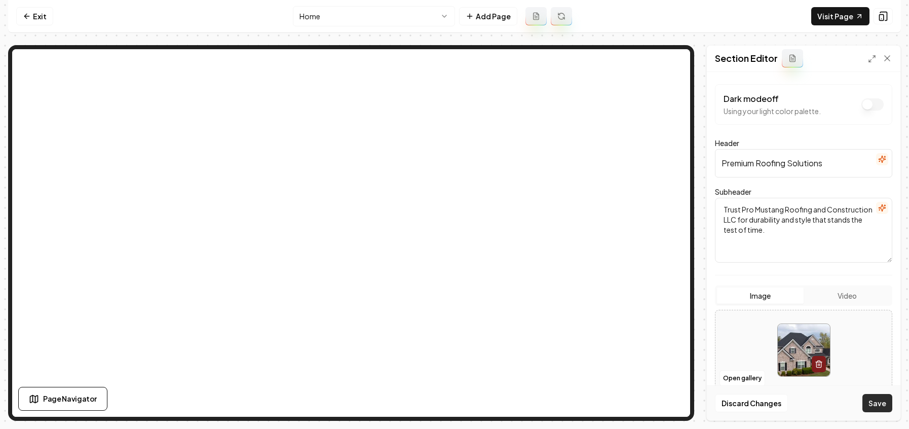
click at [882, 405] on button "Save" at bounding box center [878, 403] width 30 height 18
click at [846, 21] on link "Visit Page" at bounding box center [840, 16] width 58 height 18
click at [37, 23] on link "Exit" at bounding box center [34, 16] width 37 height 18
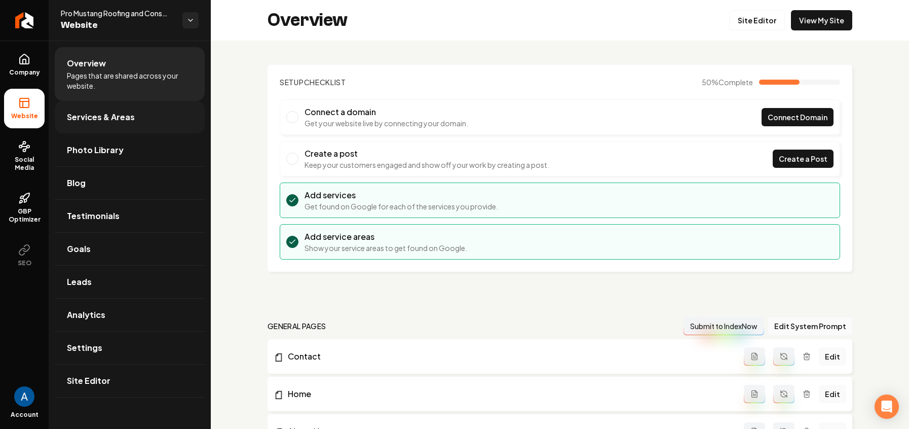
click at [87, 128] on link "Services & Areas" at bounding box center [130, 117] width 150 height 32
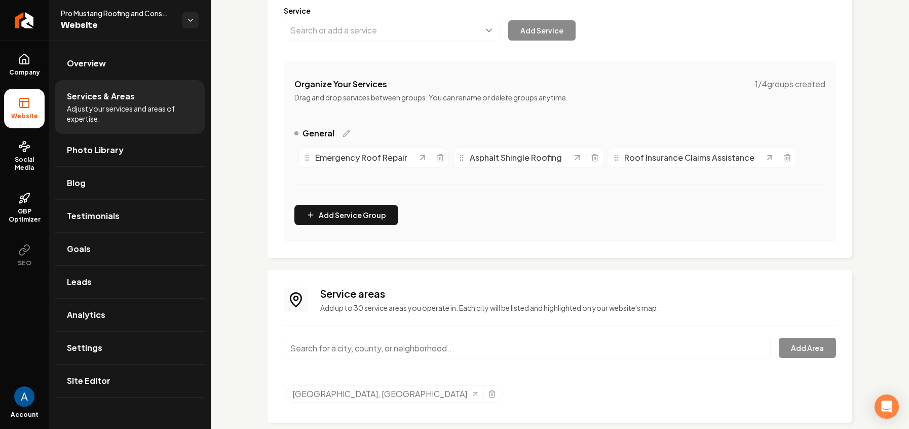
scroll to position [142, 0]
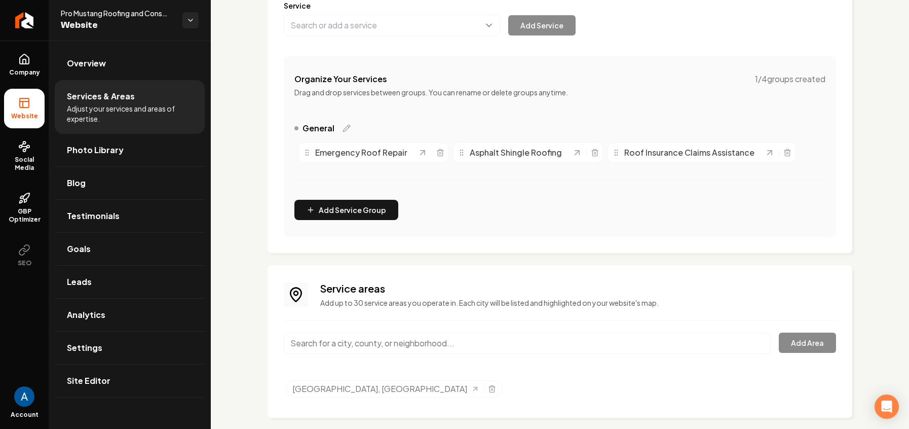
click at [431, 352] on input "Main content area" at bounding box center [527, 342] width 487 height 21
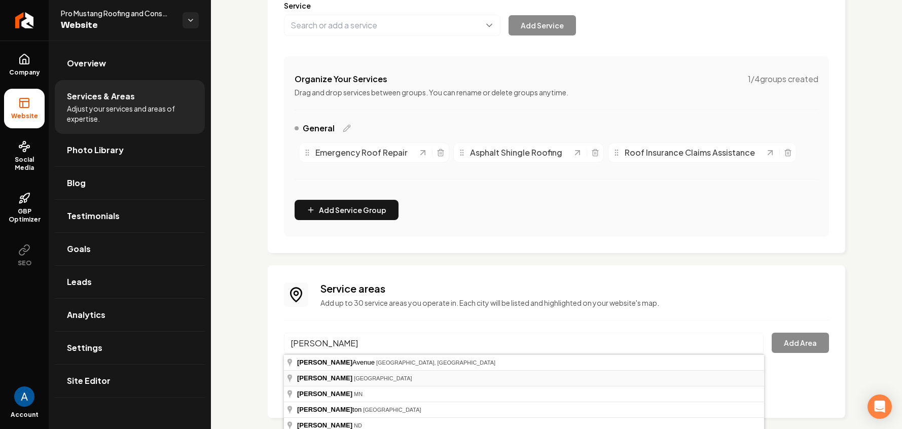
type input "[GEOGRAPHIC_DATA], [GEOGRAPHIC_DATA]"
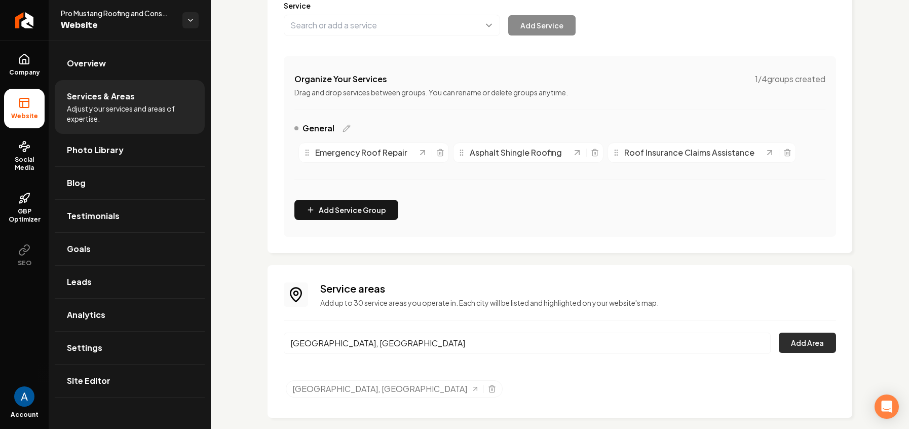
click at [805, 347] on button "Add Area" at bounding box center [807, 342] width 57 height 20
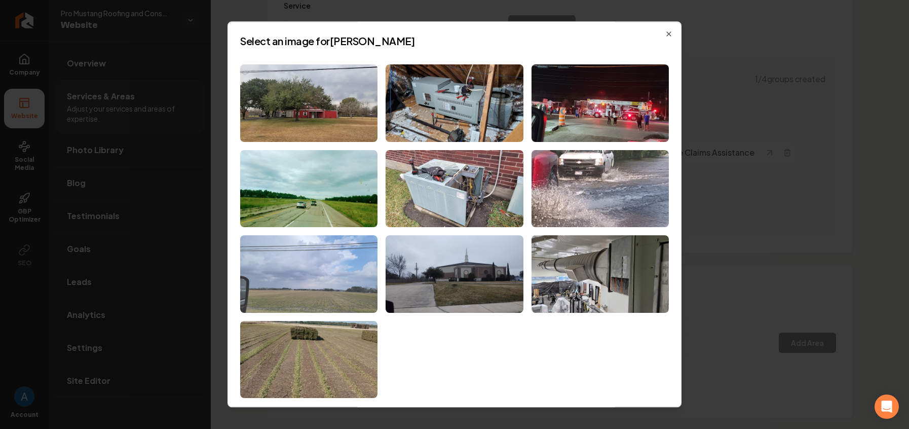
click at [324, 282] on img at bounding box center [308, 275] width 137 height 78
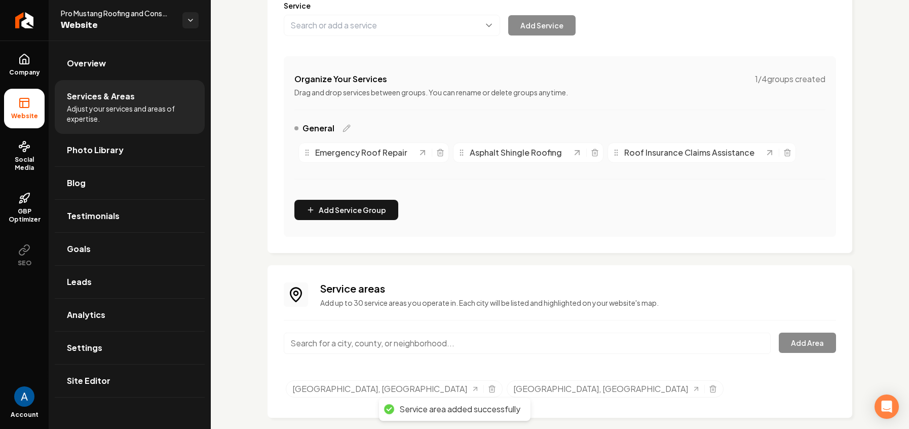
click at [499, 344] on input "Main content area" at bounding box center [527, 342] width 487 height 21
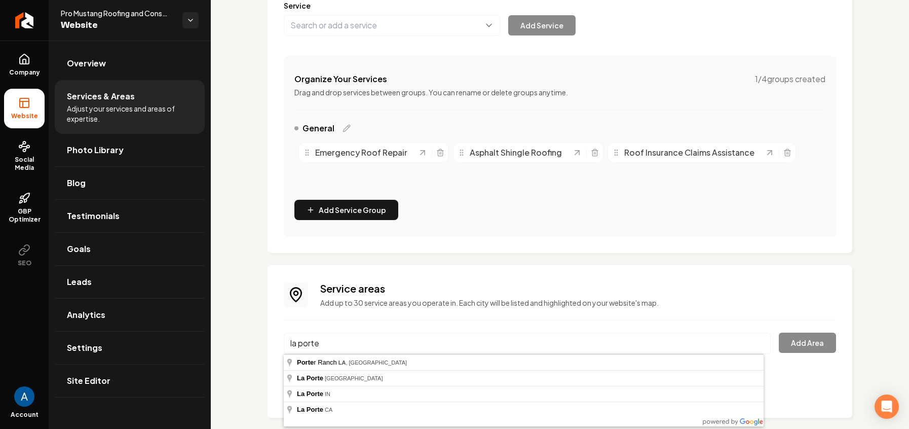
type input "[GEOGRAPHIC_DATA], [GEOGRAPHIC_DATA]"
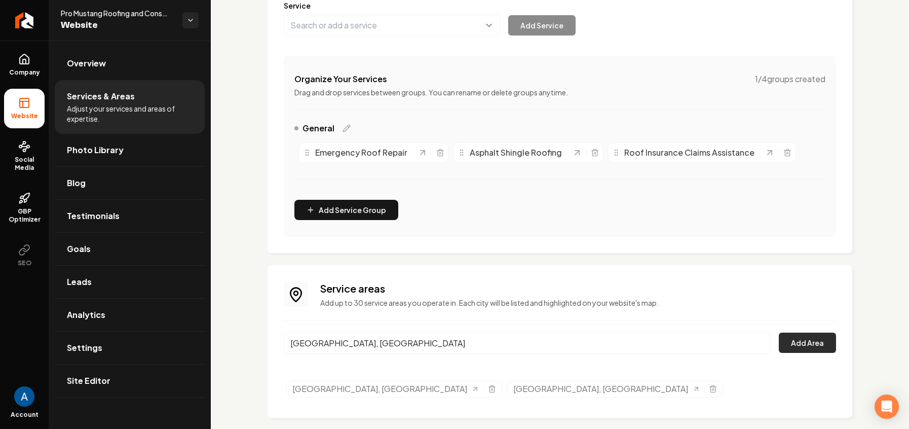
click at [796, 342] on button "Add Area" at bounding box center [807, 342] width 57 height 20
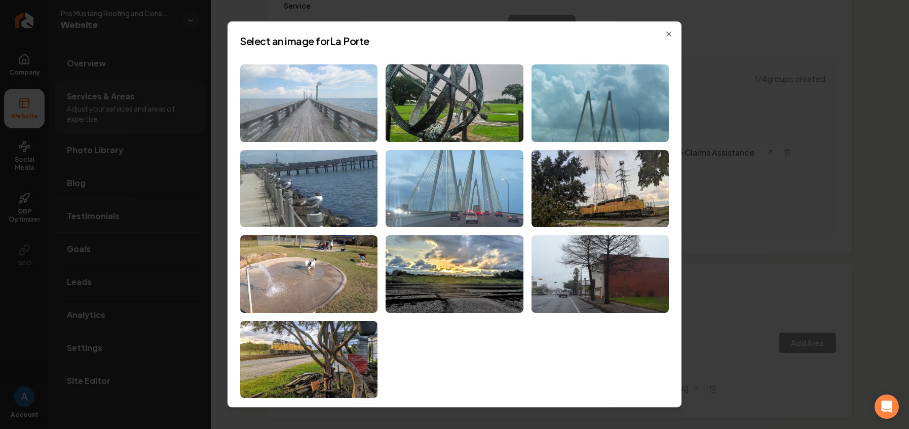
click at [315, 117] on img at bounding box center [308, 103] width 137 height 78
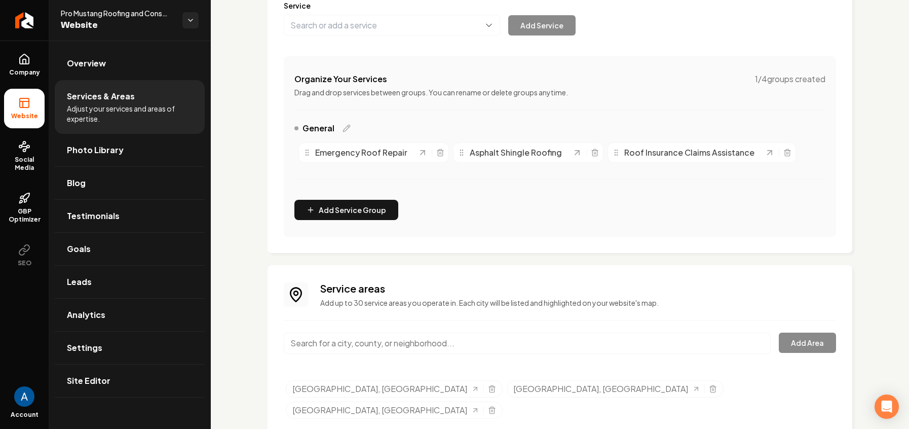
click at [531, 331] on div "Service areas Add up to 30 service areas you operate in. Each city will be list…" at bounding box center [560, 351] width 552 height 141
click at [529, 341] on input "Main content area" at bounding box center [527, 342] width 487 height 21
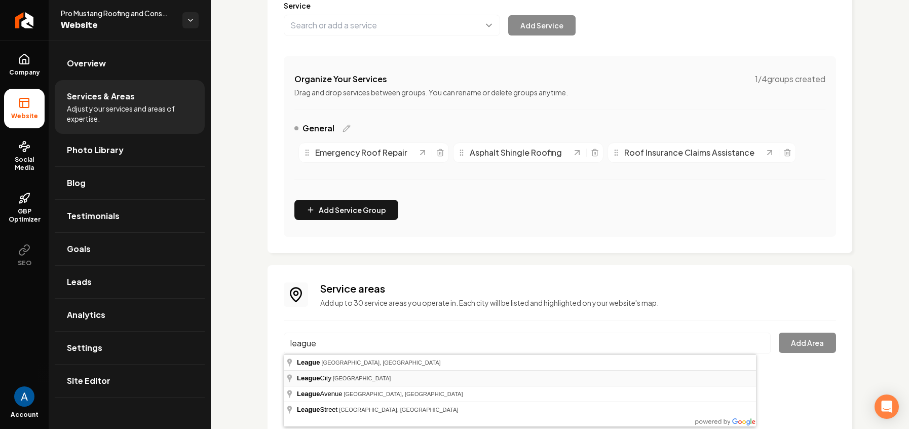
type input "[GEOGRAPHIC_DATA], [GEOGRAPHIC_DATA]"
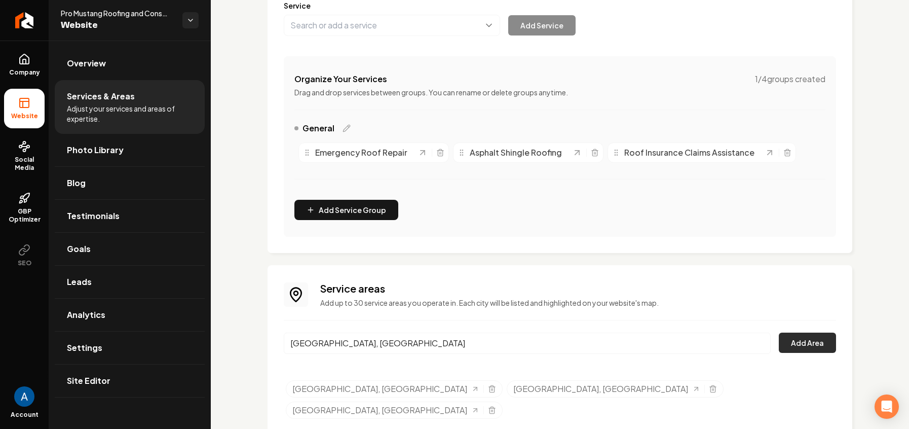
click at [787, 343] on button "Add Area" at bounding box center [807, 342] width 57 height 20
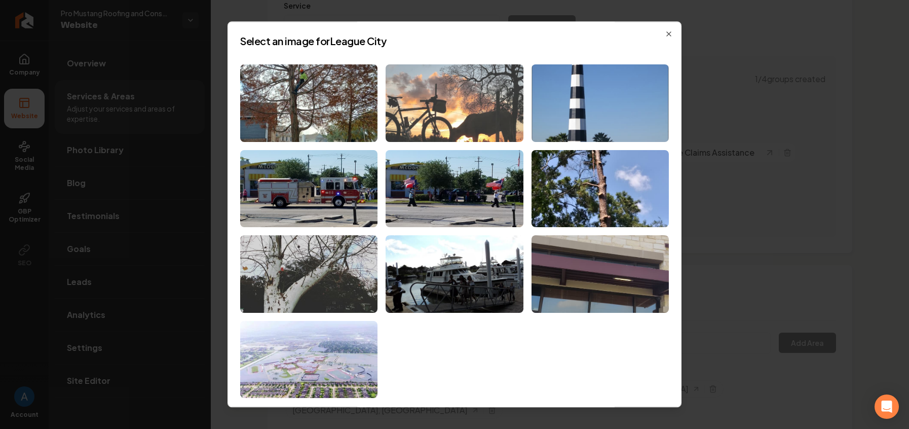
click at [459, 119] on img at bounding box center [454, 103] width 137 height 78
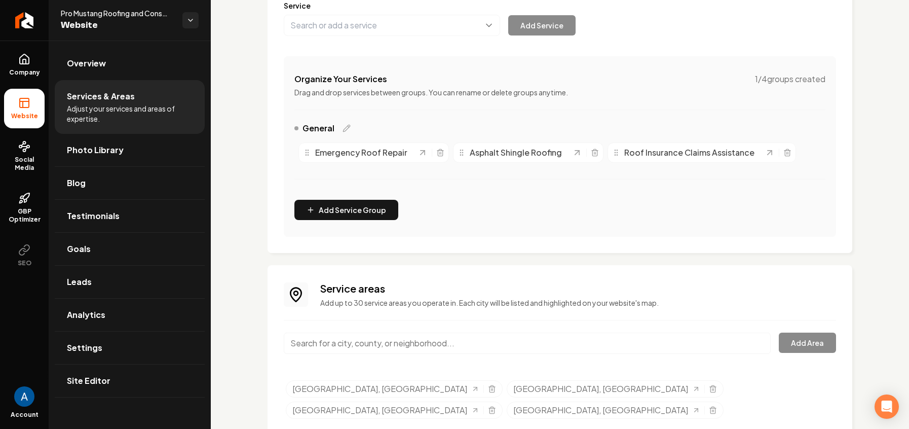
click at [461, 349] on input "Main content area" at bounding box center [527, 342] width 487 height 21
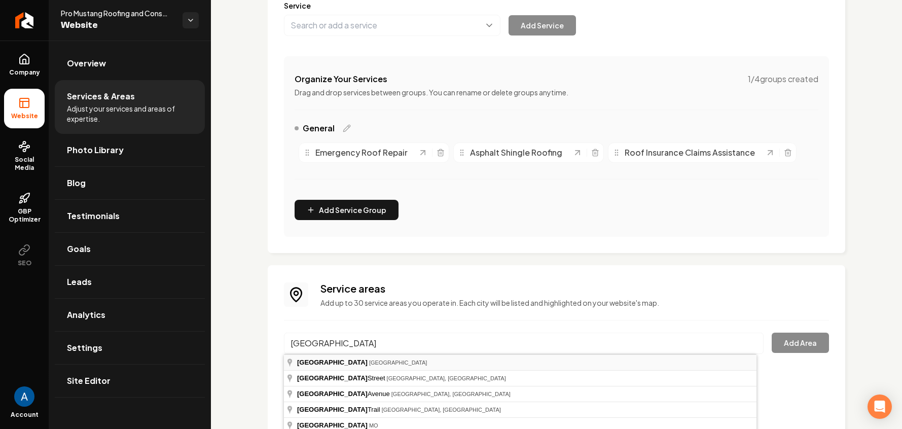
type input "[GEOGRAPHIC_DATA], [GEOGRAPHIC_DATA]"
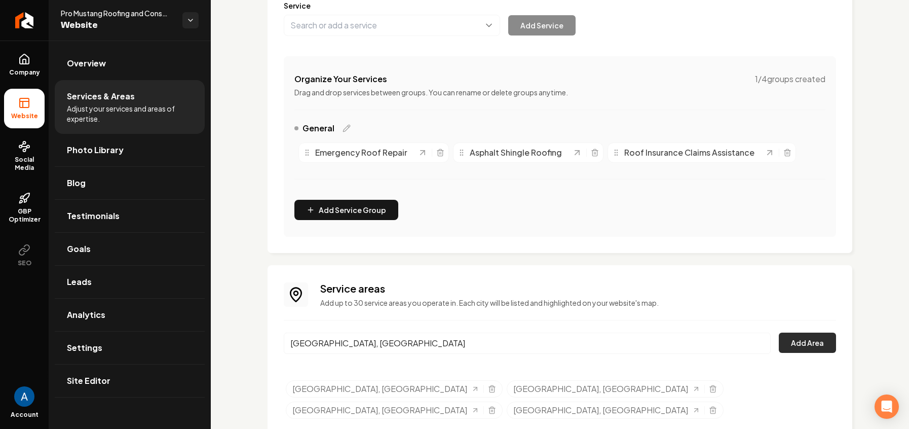
click at [805, 342] on button "Add Area" at bounding box center [807, 342] width 57 height 20
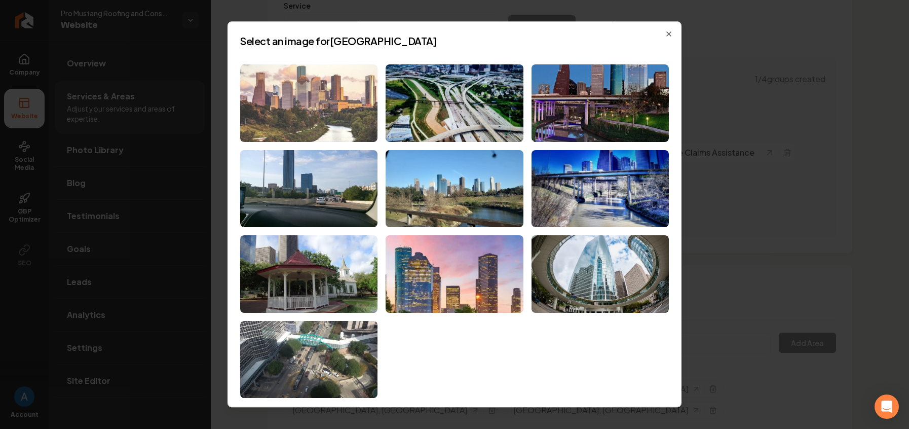
click at [325, 105] on img at bounding box center [308, 103] width 137 height 78
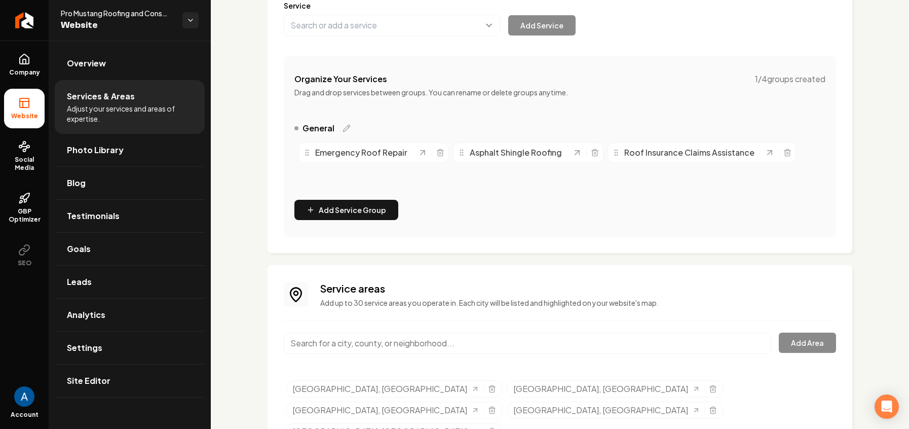
click at [551, 347] on input "Main content area" at bounding box center [527, 342] width 487 height 21
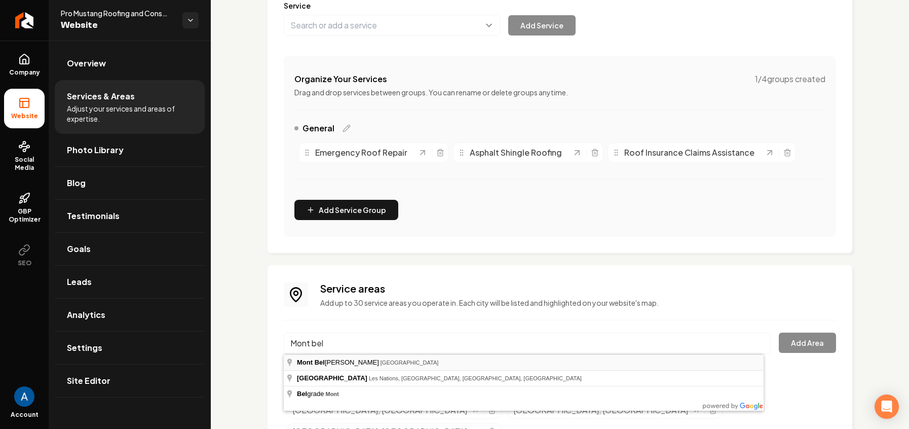
type input "[GEOGRAPHIC_DATA], [GEOGRAPHIC_DATA]"
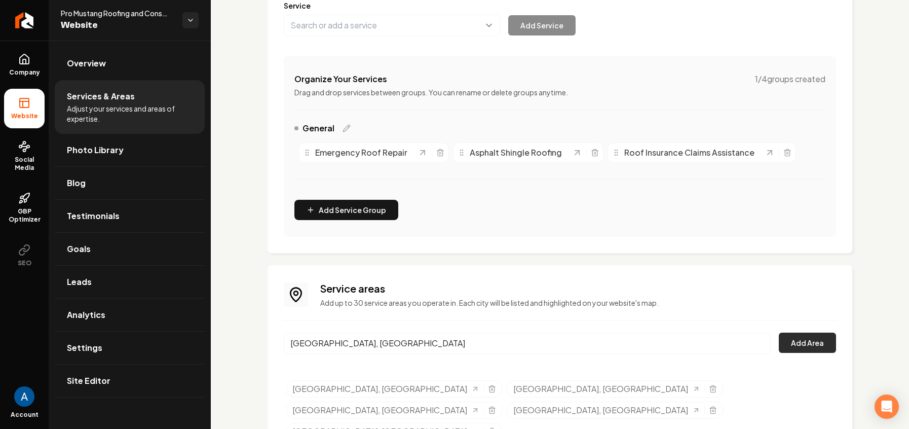
click at [810, 342] on button "Add Area" at bounding box center [807, 342] width 57 height 20
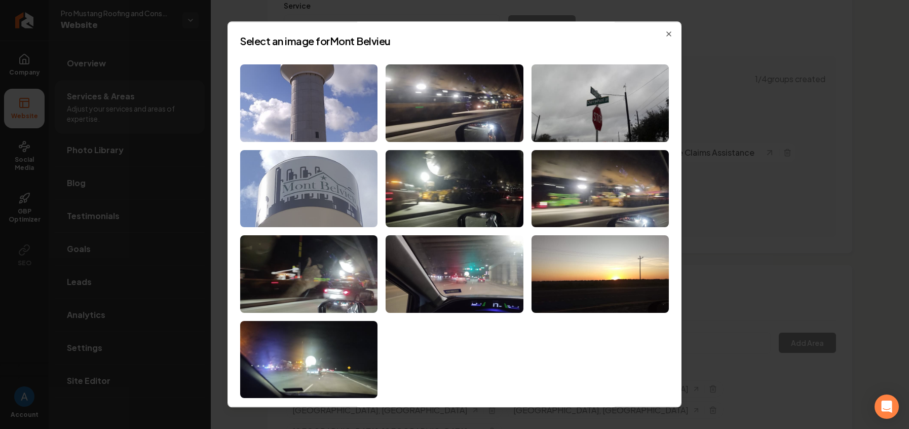
click at [321, 204] on img at bounding box center [308, 189] width 137 height 78
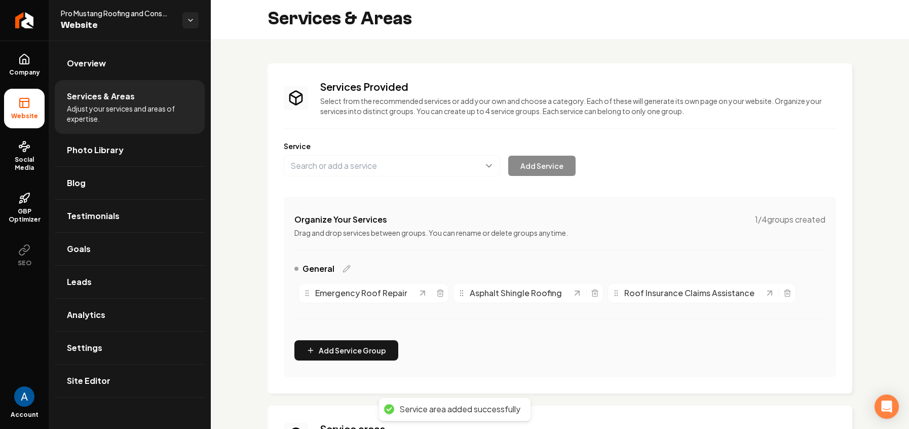
scroll to position [0, 0]
